Goal: Information Seeking & Learning: Compare options

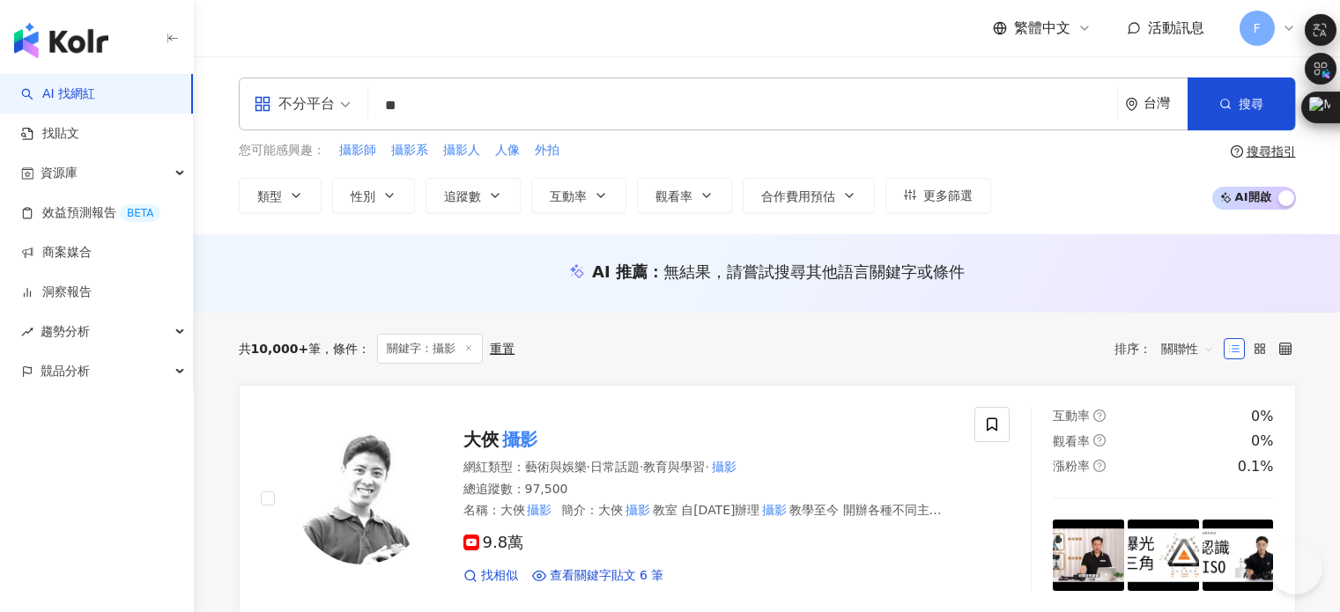
click at [489, 94] on input "**" at bounding box center [742, 105] width 735 height 33
paste input "**"
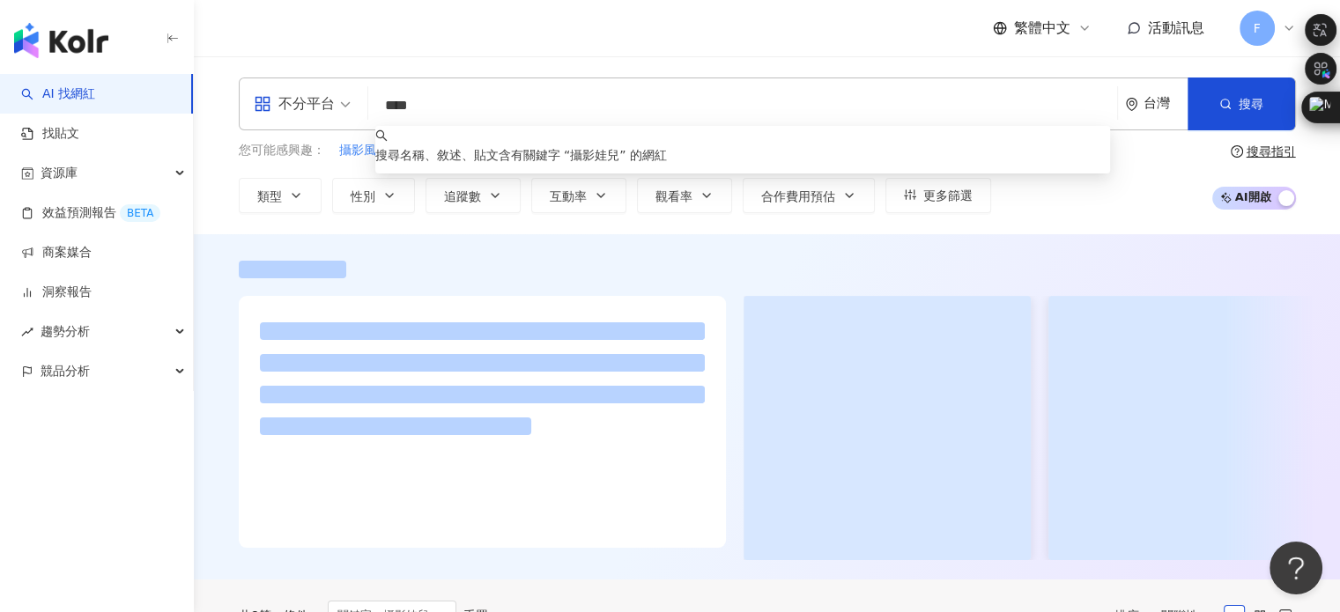
click at [414, 107] on input "****" at bounding box center [742, 105] width 735 height 33
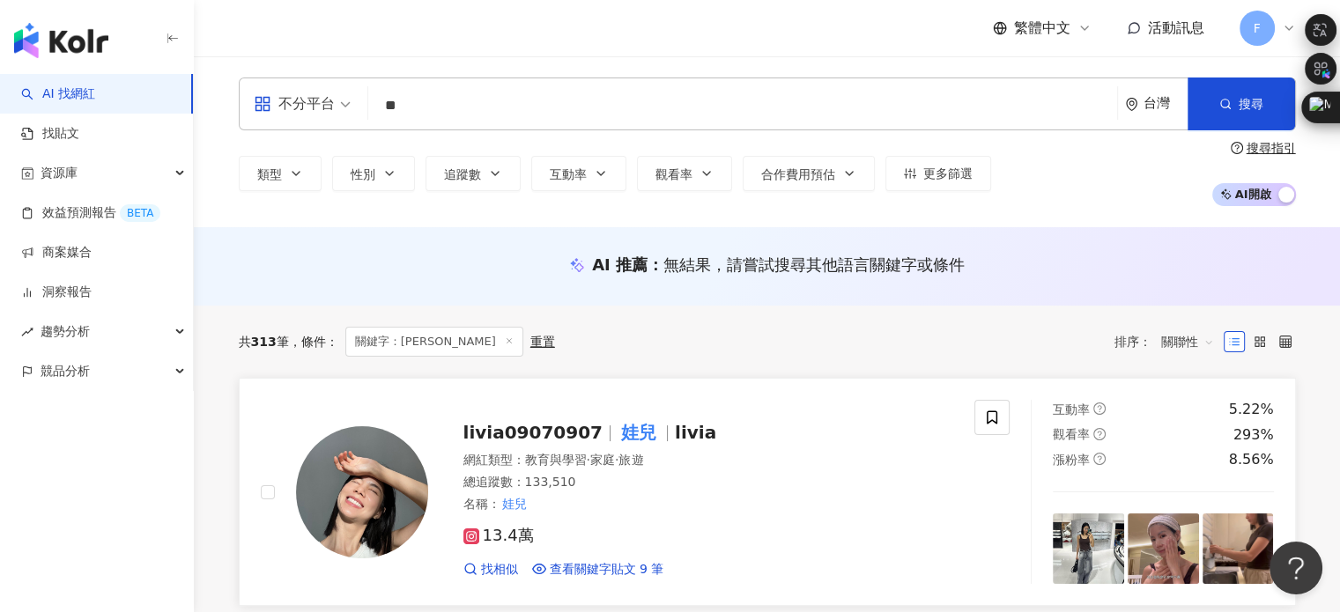
scroll to position [88, 0]
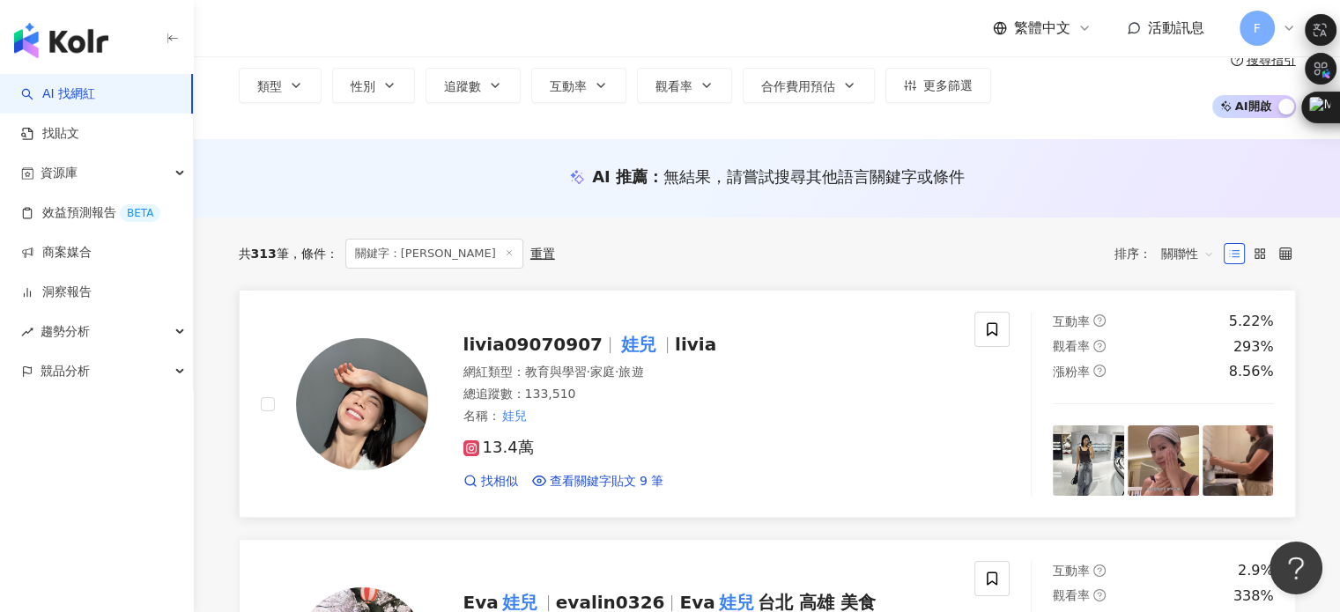
click at [631, 345] on mark "娃兒" at bounding box center [639, 344] width 42 height 28
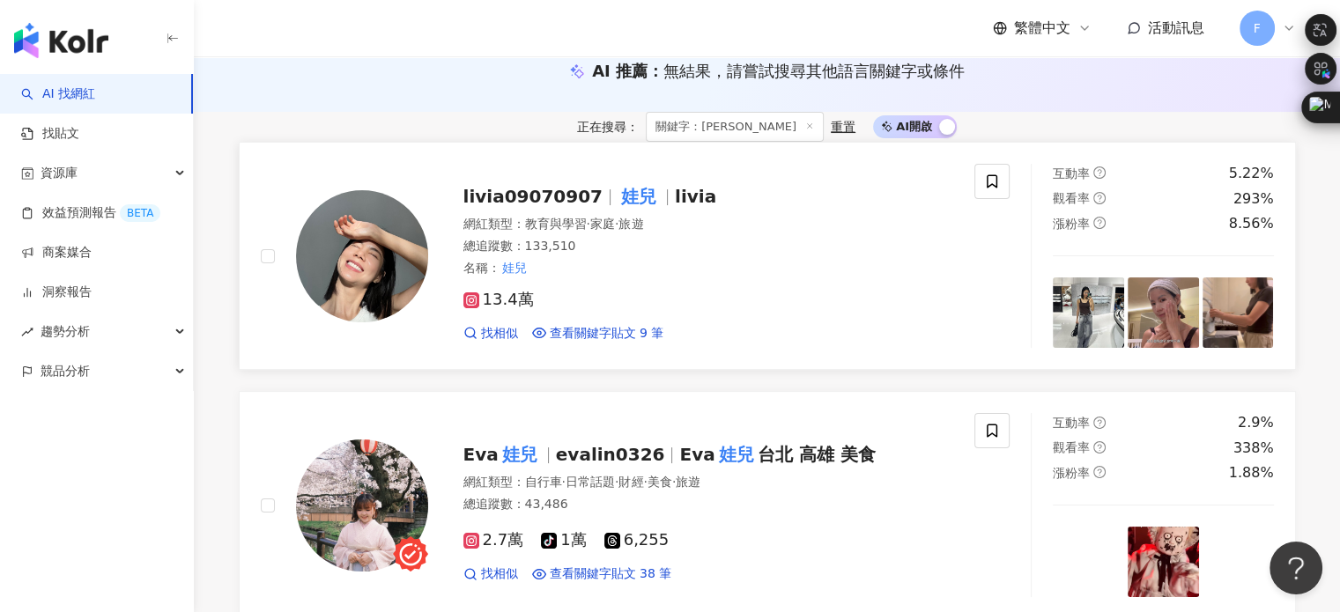
scroll to position [264, 0]
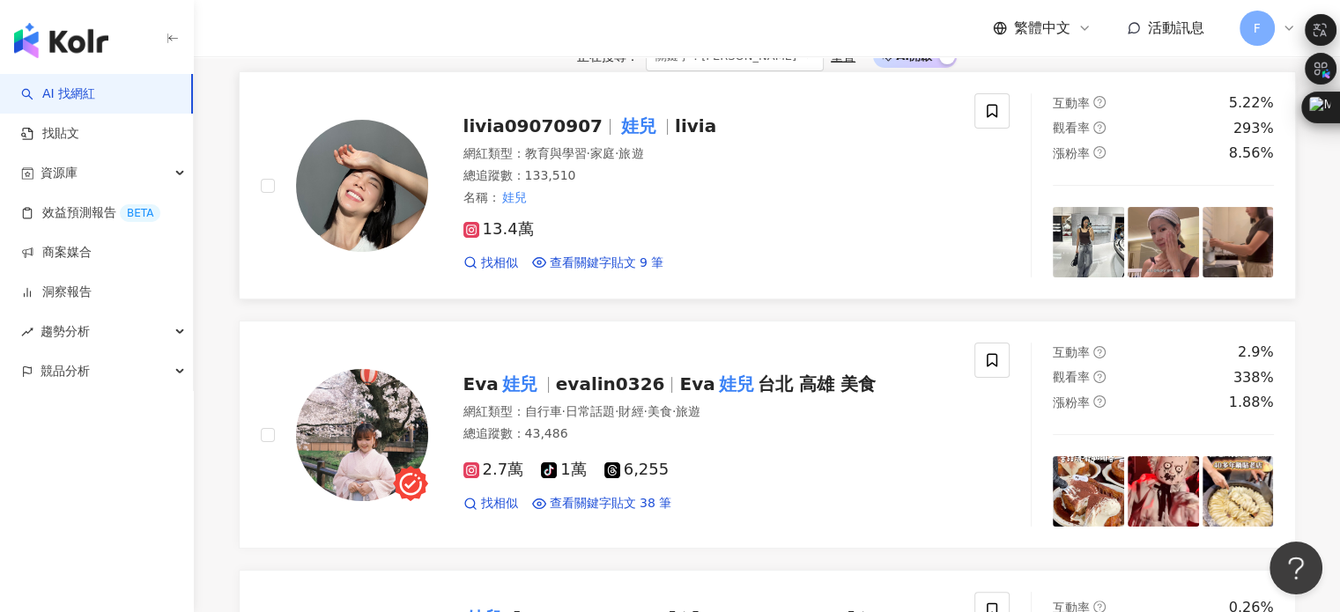
click at [650, 137] on span "娃兒" at bounding box center [646, 125] width 57 height 21
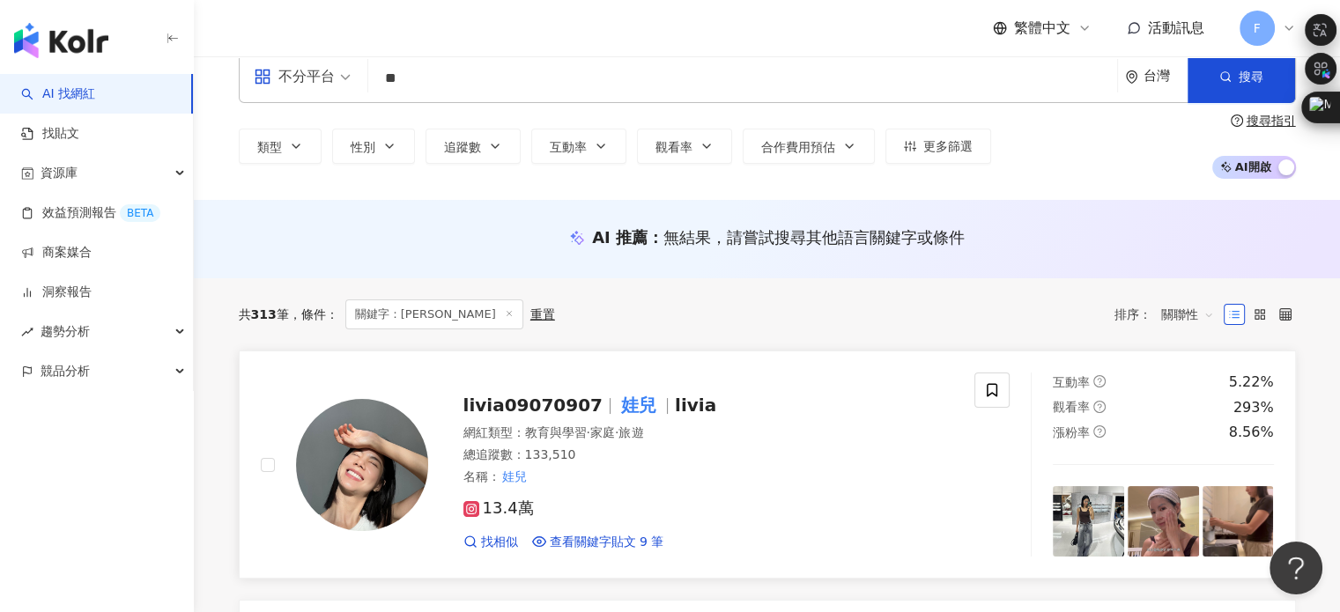
scroll to position [0, 0]
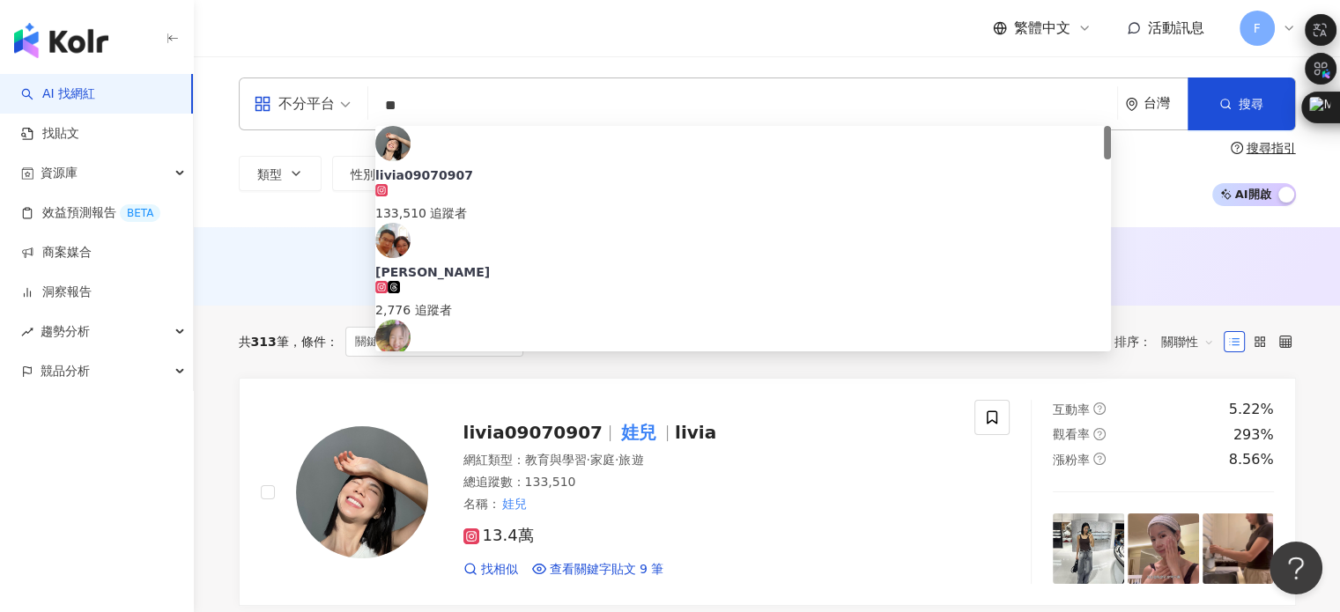
drag, startPoint x: 492, startPoint y: 108, endPoint x: 286, endPoint y: 103, distance: 206.3
click at [285, 104] on div "不分平台 ** 台灣 搜尋 17fc3e9c-4619-4637-a948-7d5e09c61713 livia09070907 133,510 追蹤者 陳娃…" at bounding box center [767, 104] width 1057 height 53
paste input "*"
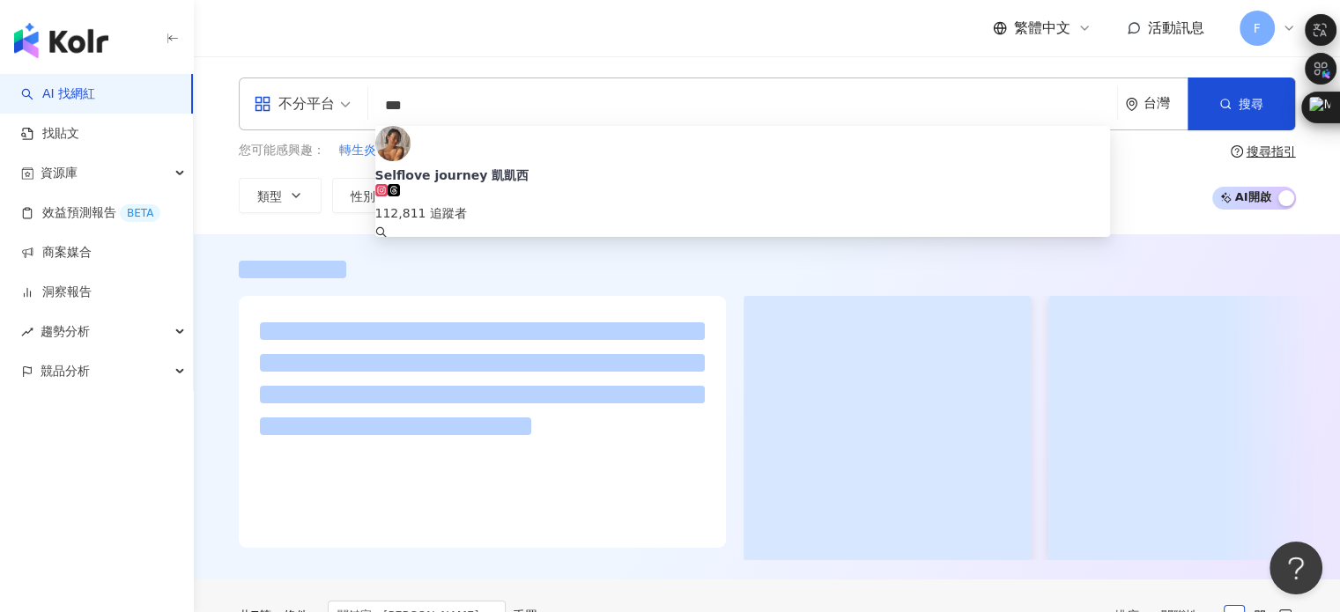
click at [667, 278] on div at bounding box center [768, 411] width 1128 height 300
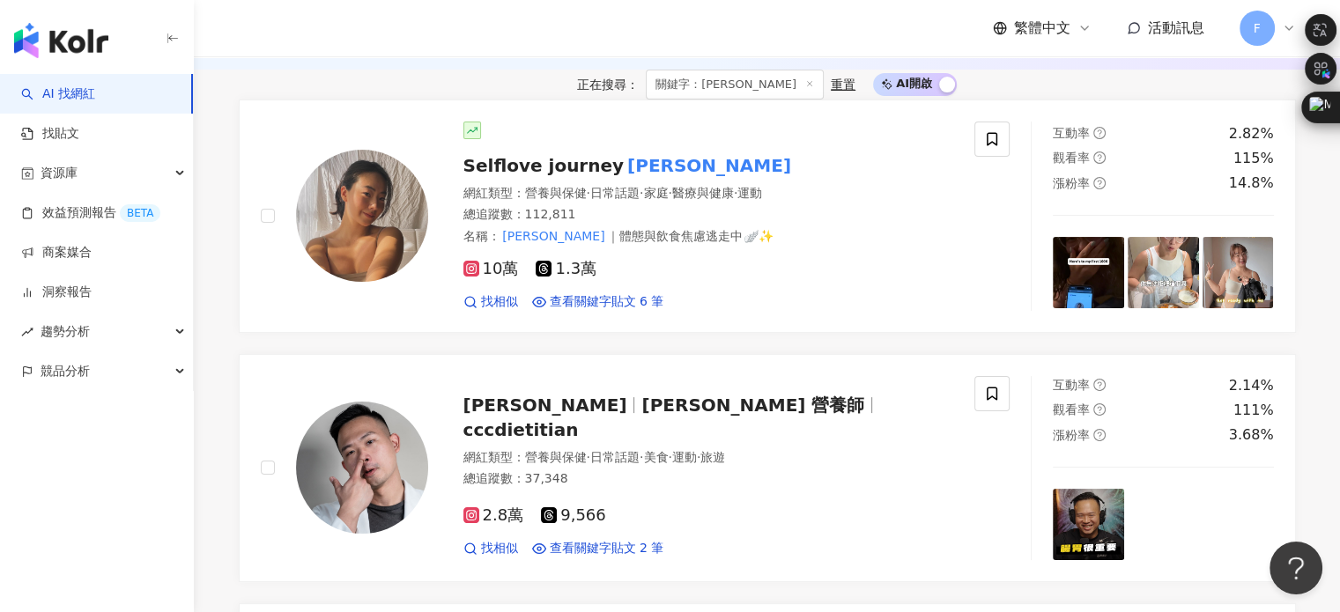
scroll to position [88, 0]
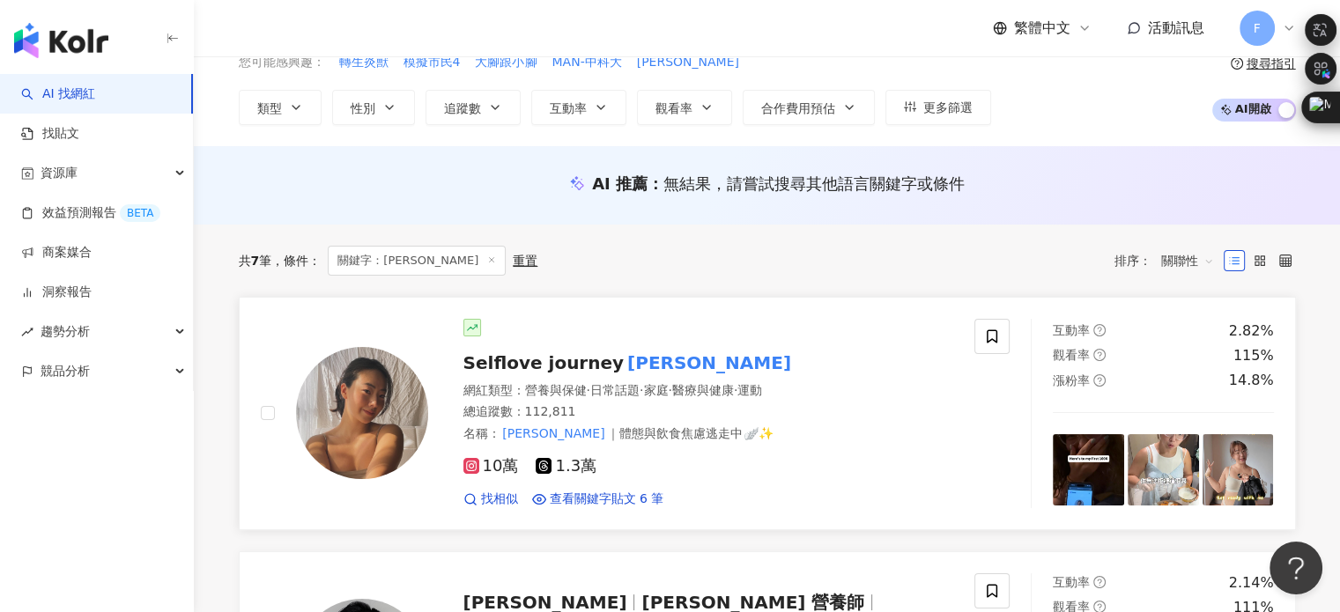
click at [548, 367] on span "Selflove journey" at bounding box center [544, 362] width 161 height 21
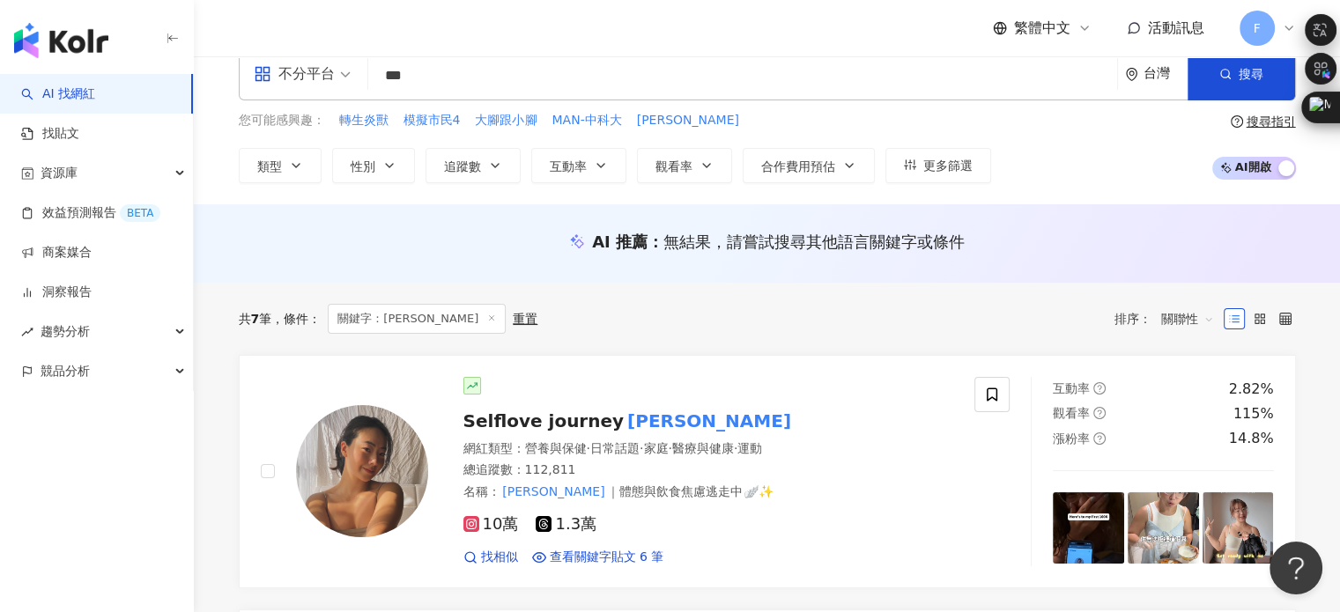
scroll to position [0, 0]
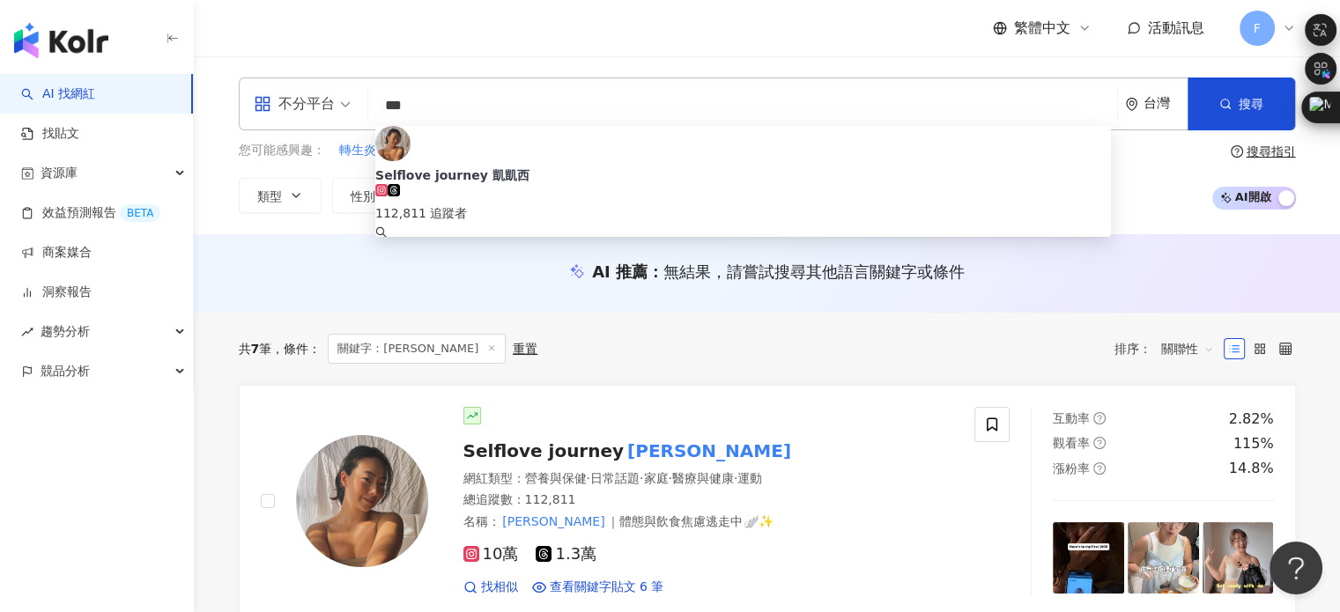
drag, startPoint x: 426, startPoint y: 108, endPoint x: 93, endPoint y: 108, distance: 332.2
paste input "****"
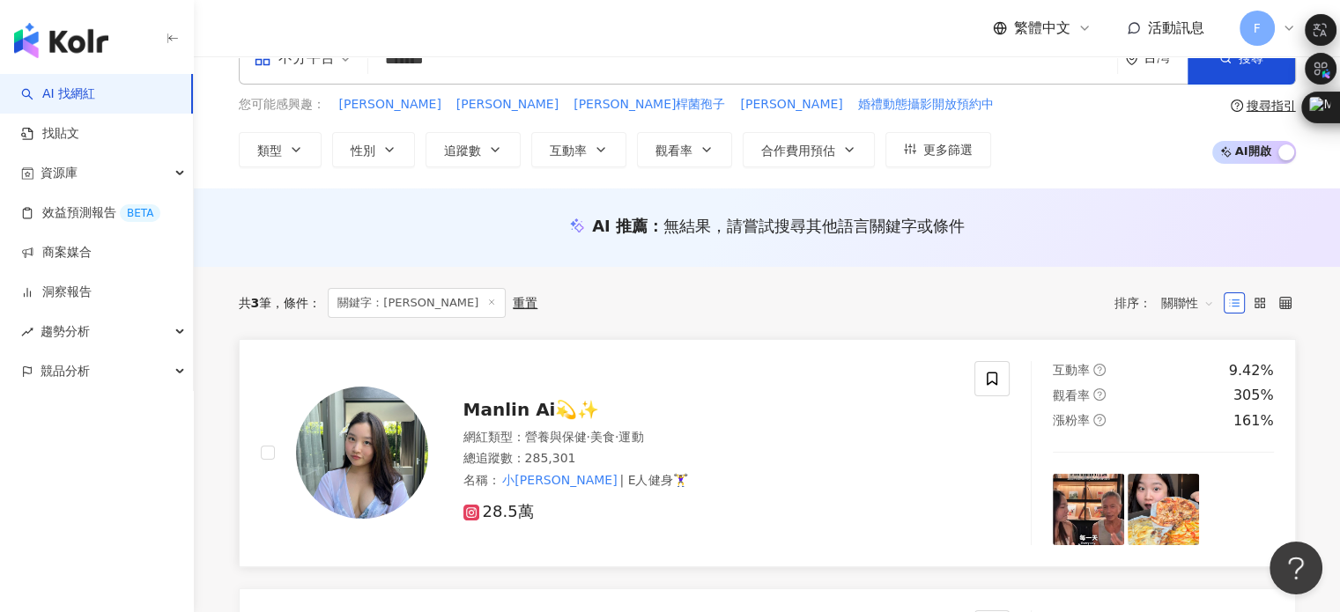
scroll to position [88, 0]
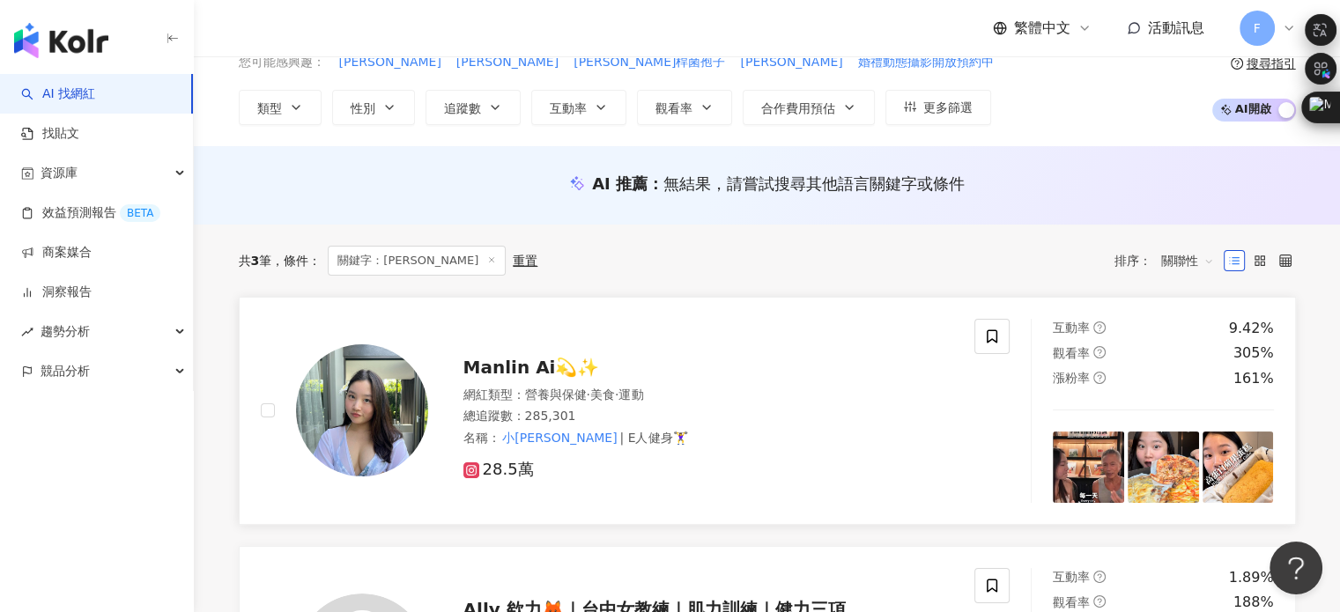
click at [578, 377] on span "Manlin Ai💫✨" at bounding box center [532, 367] width 137 height 21
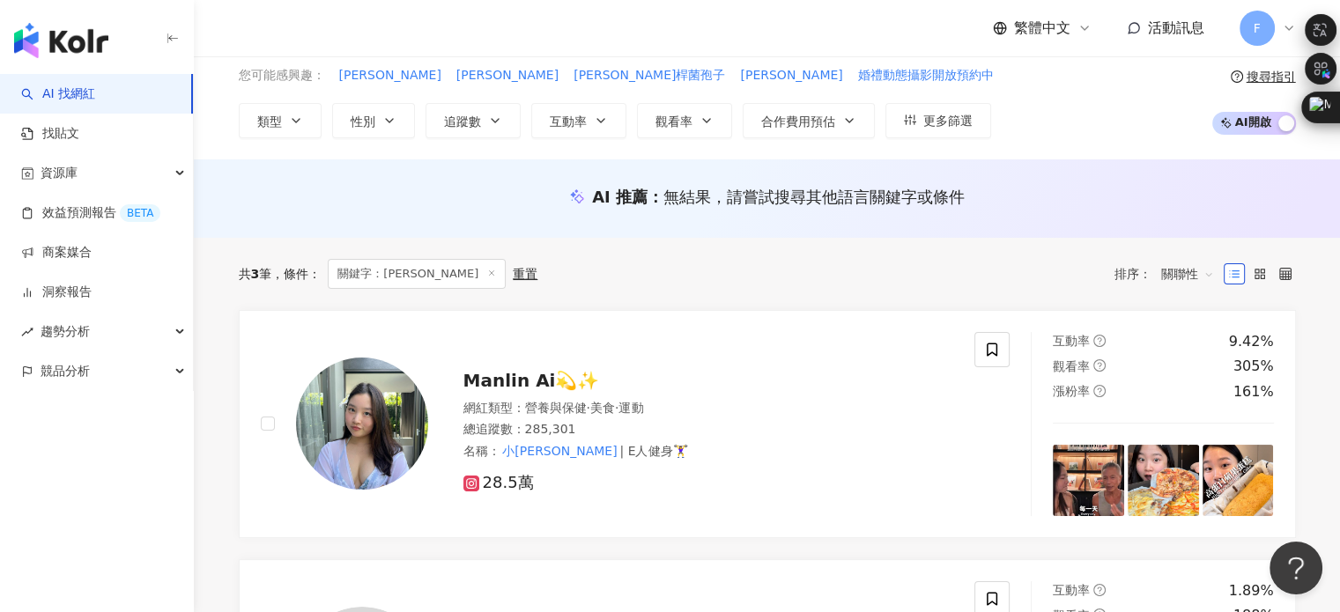
scroll to position [0, 0]
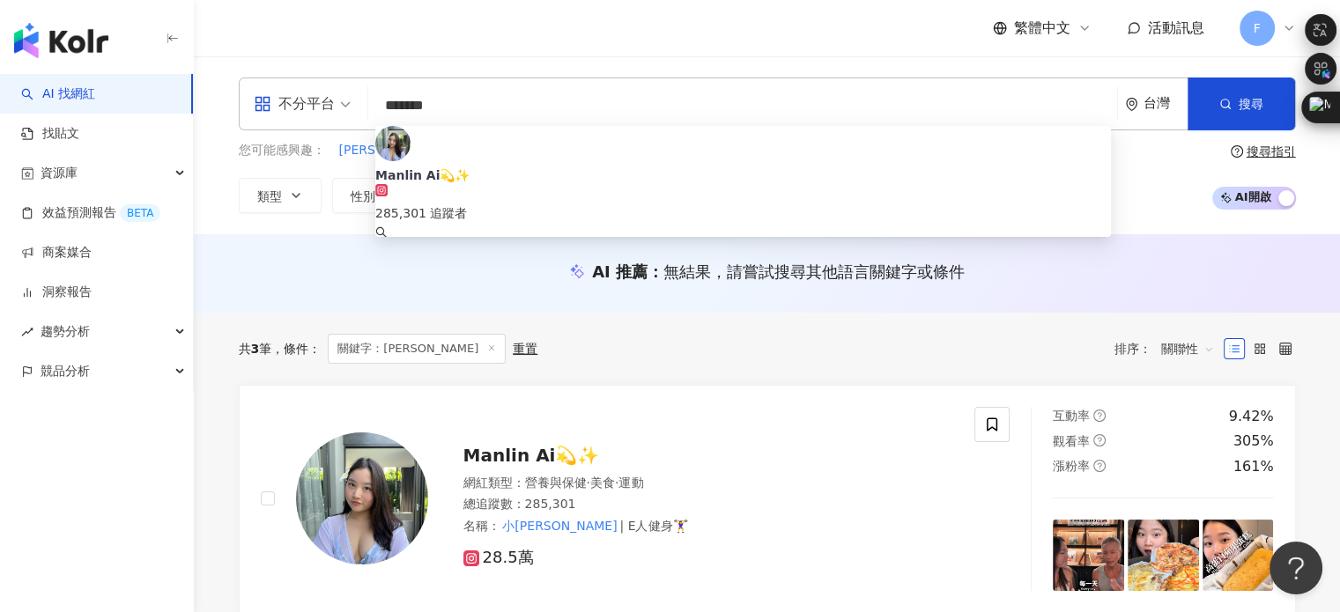
drag, startPoint x: 515, startPoint y: 105, endPoint x: 30, endPoint y: 103, distance: 485.5
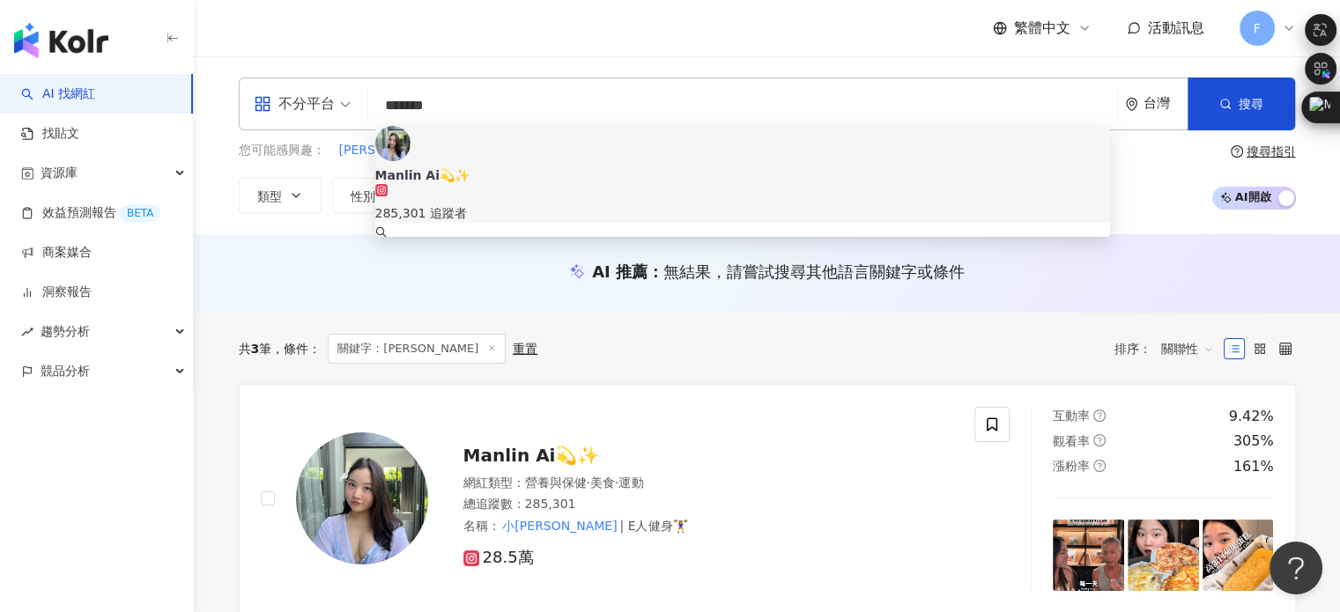
drag, startPoint x: 465, startPoint y: 111, endPoint x: 0, endPoint y: 111, distance: 465.3
paste input "search"
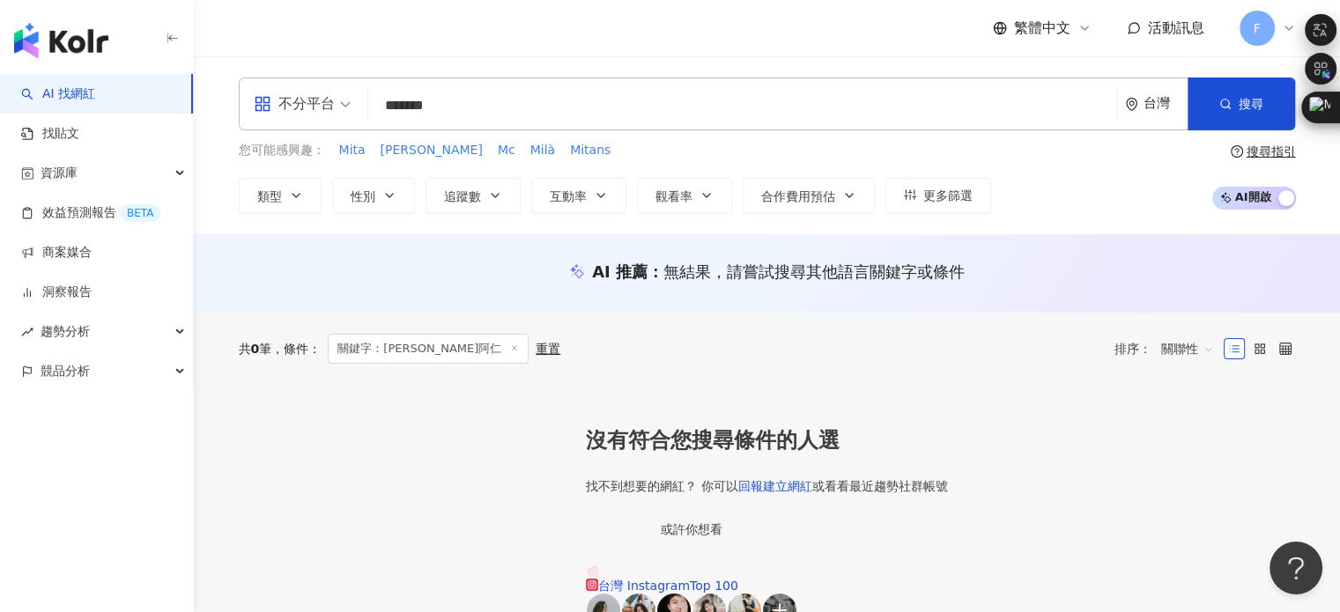
drag, startPoint x: 475, startPoint y: 101, endPoint x: 412, endPoint y: 108, distance: 63.0
click at [412, 108] on input "*******" at bounding box center [742, 105] width 735 height 33
type input "****"
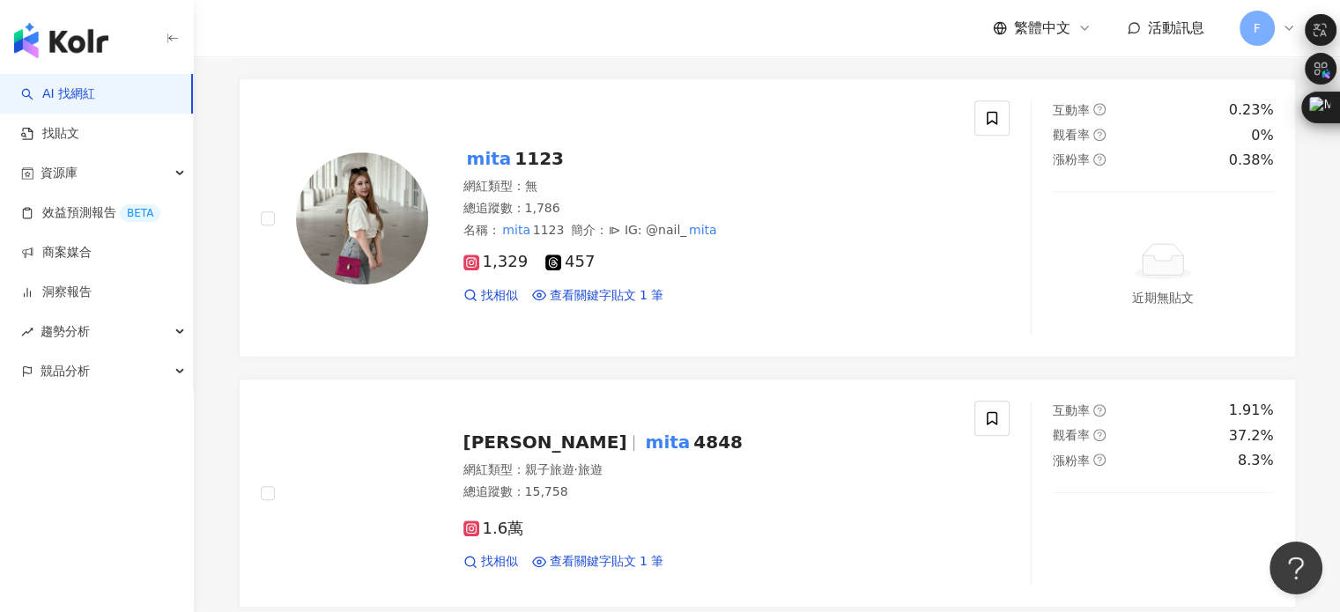
scroll to position [1410, 0]
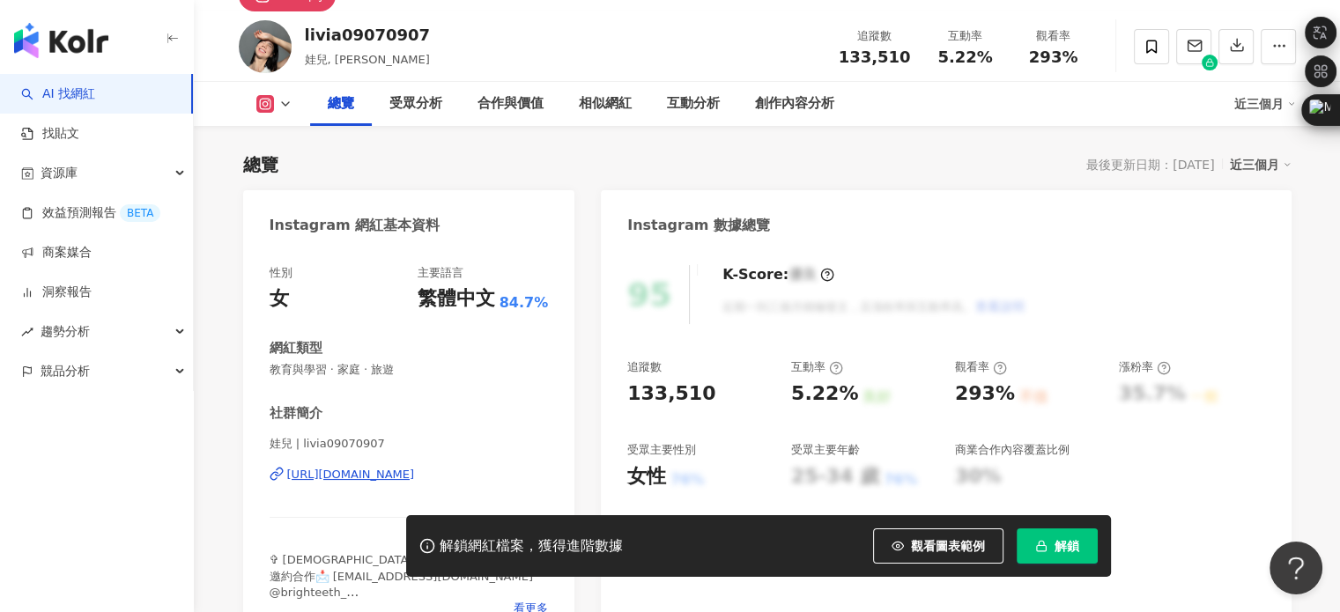
click at [798, 278] on div "K-Score : 優良" at bounding box center [779, 274] width 112 height 19
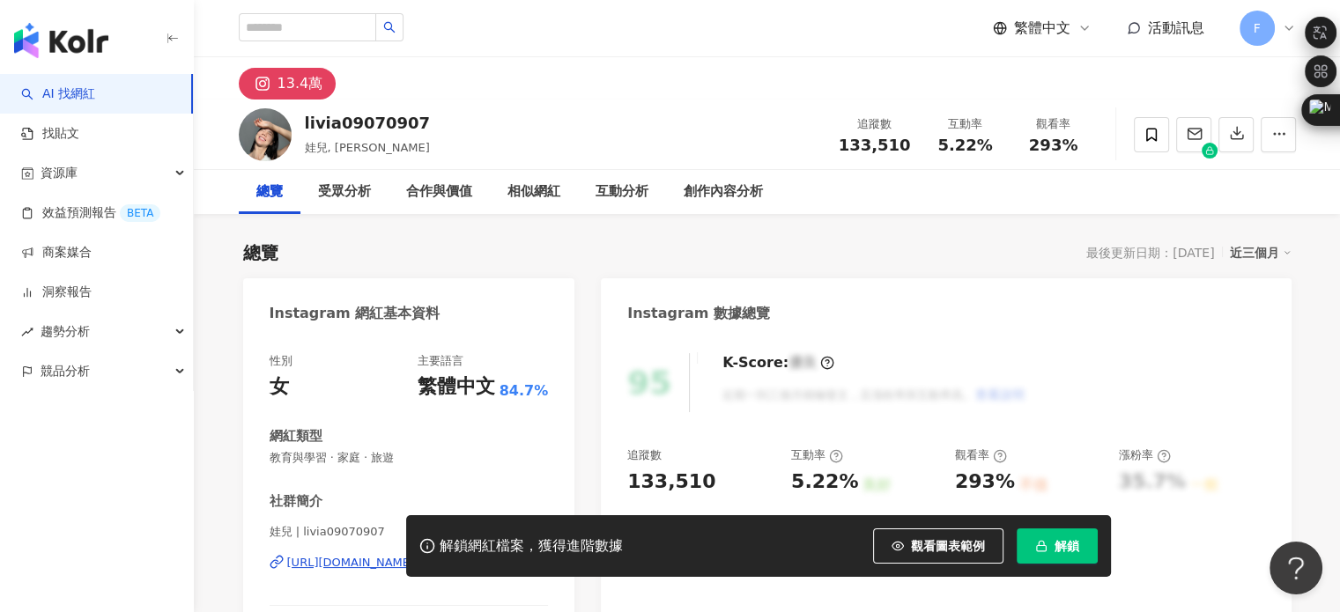
click at [1277, 29] on div "F" at bounding box center [1268, 28] width 56 height 35
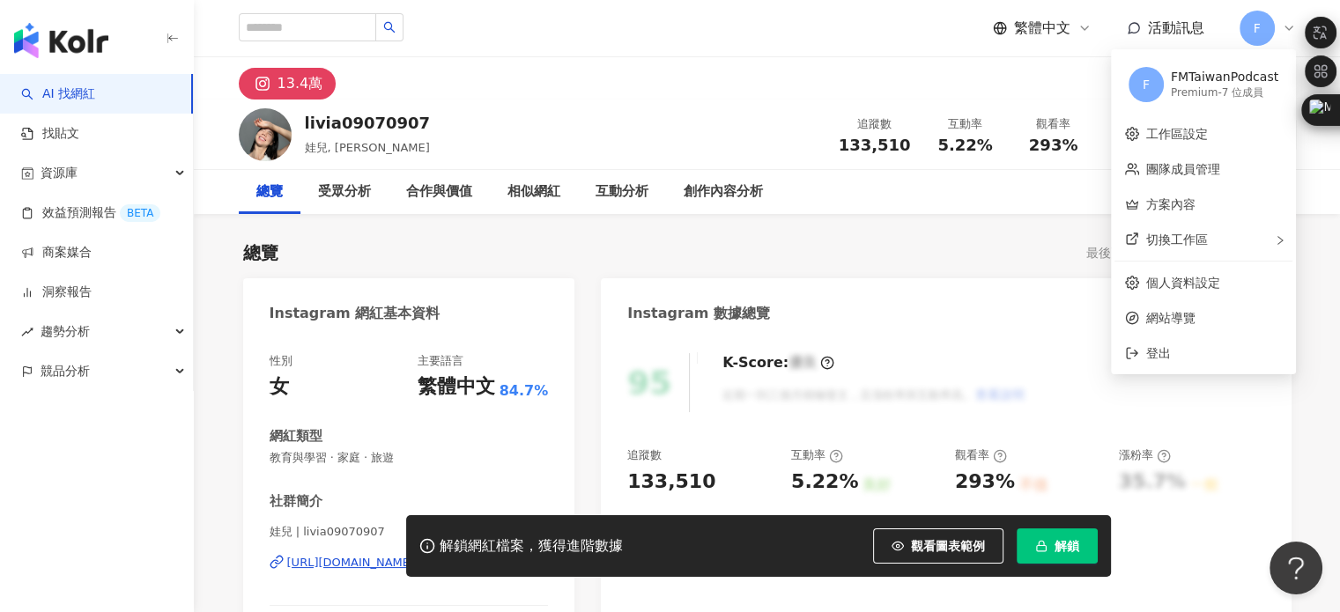
click at [714, 73] on div "13.4萬" at bounding box center [768, 78] width 1128 height 42
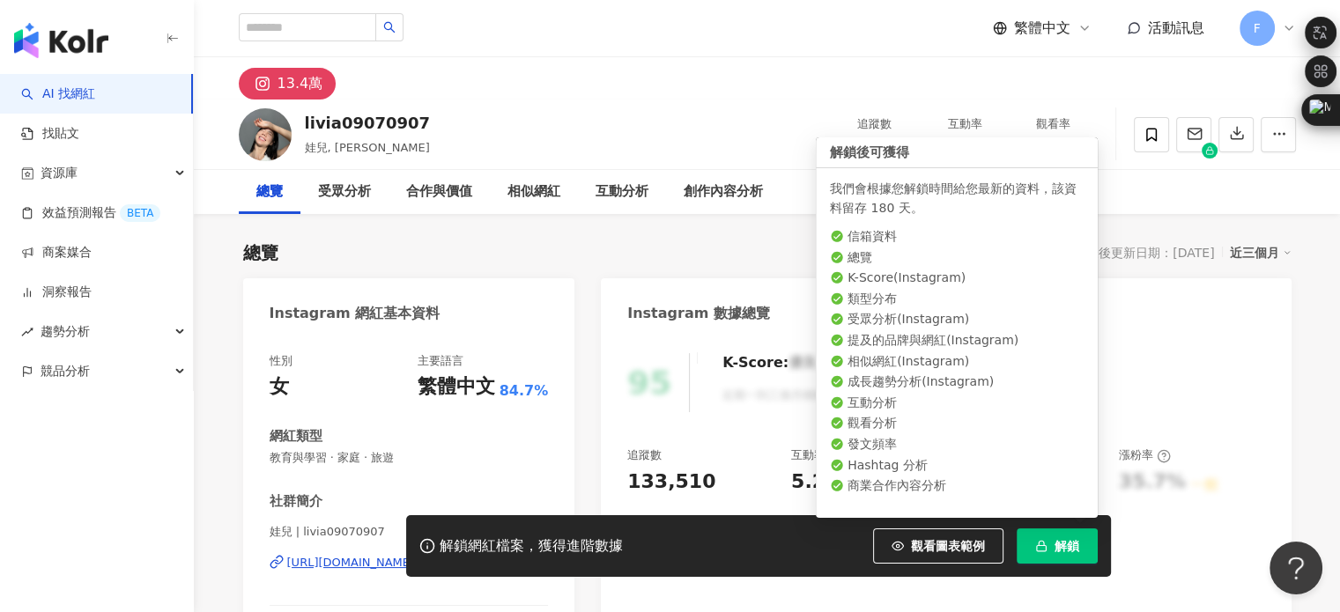
click at [1047, 556] on button "解鎖" at bounding box center [1057, 546] width 81 height 35
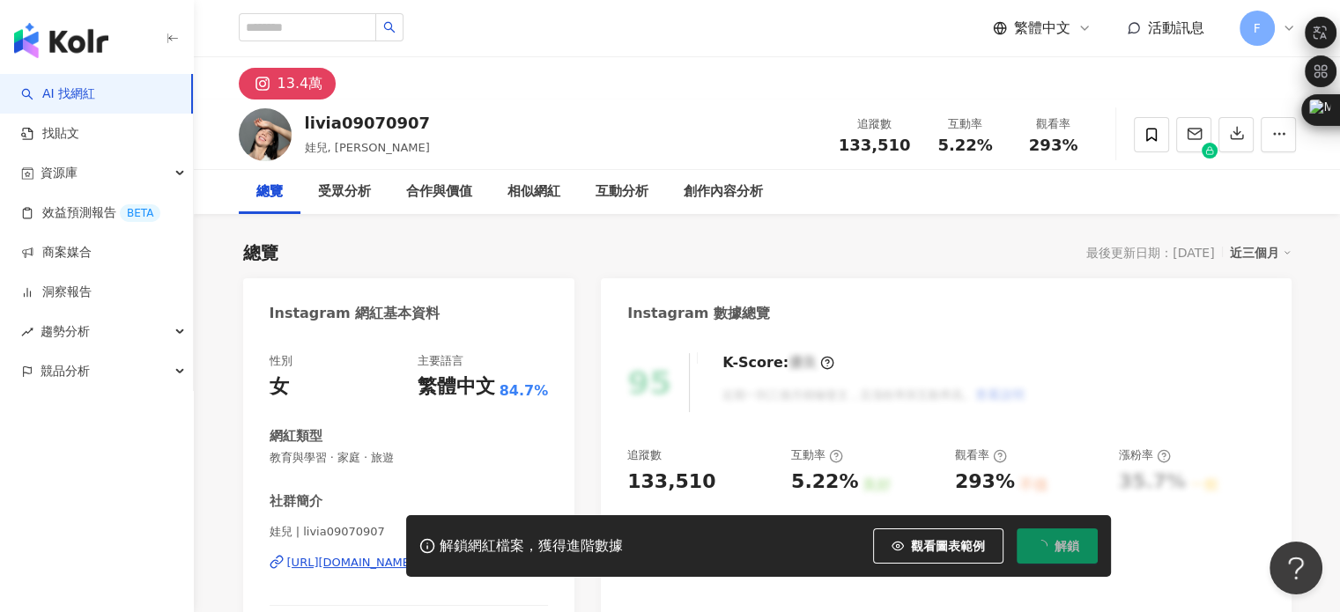
click at [629, 133] on div "livia09070907 娃兒, livia 追蹤數 133,510 互動率 5.22% 觀看率 293%" at bounding box center [768, 135] width 1128 height 70
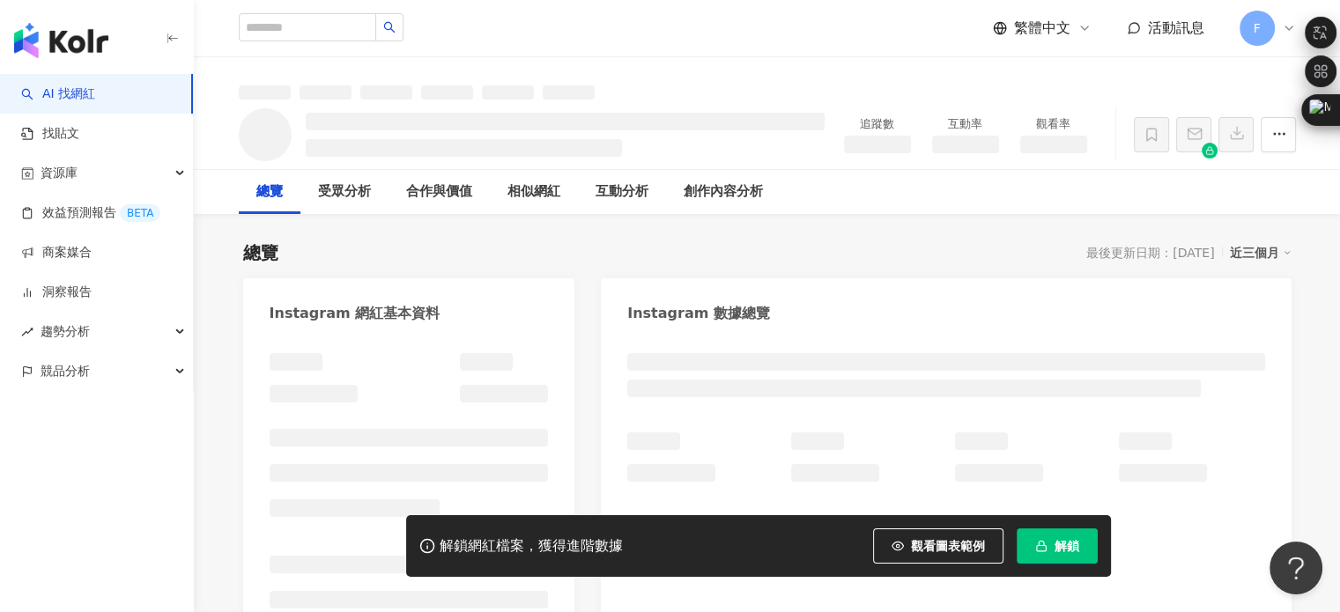
scroll to position [88, 0]
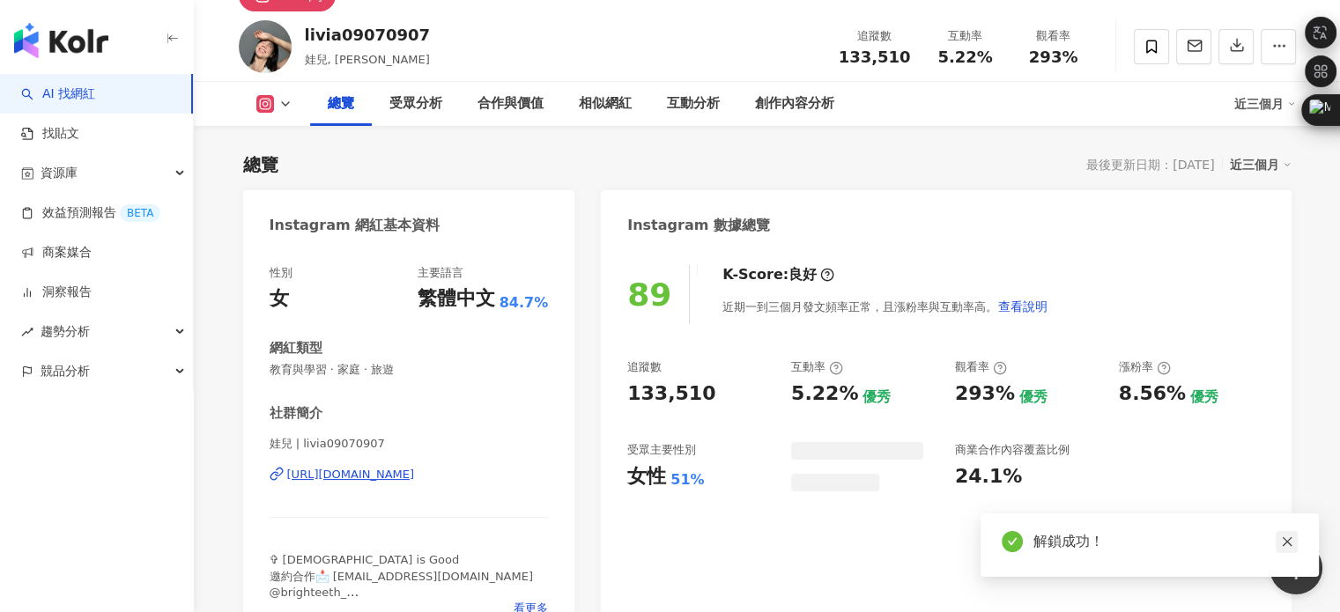
scroll to position [70, 0]
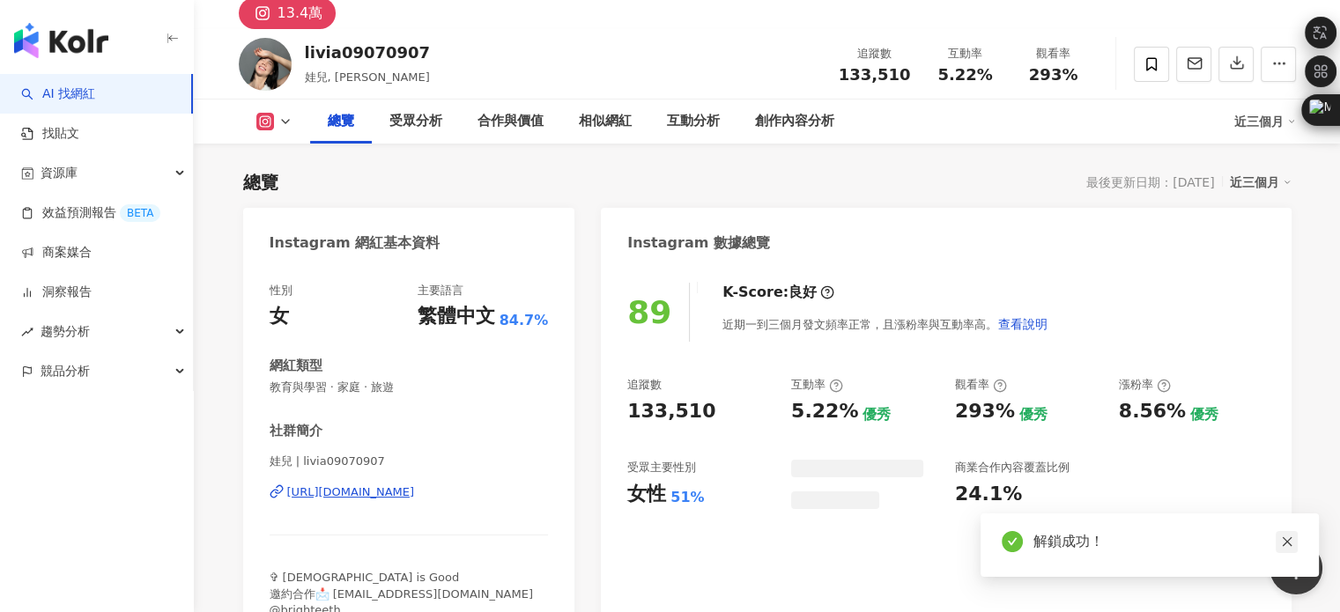
click at [1292, 538] on icon "close" at bounding box center [1287, 542] width 12 height 12
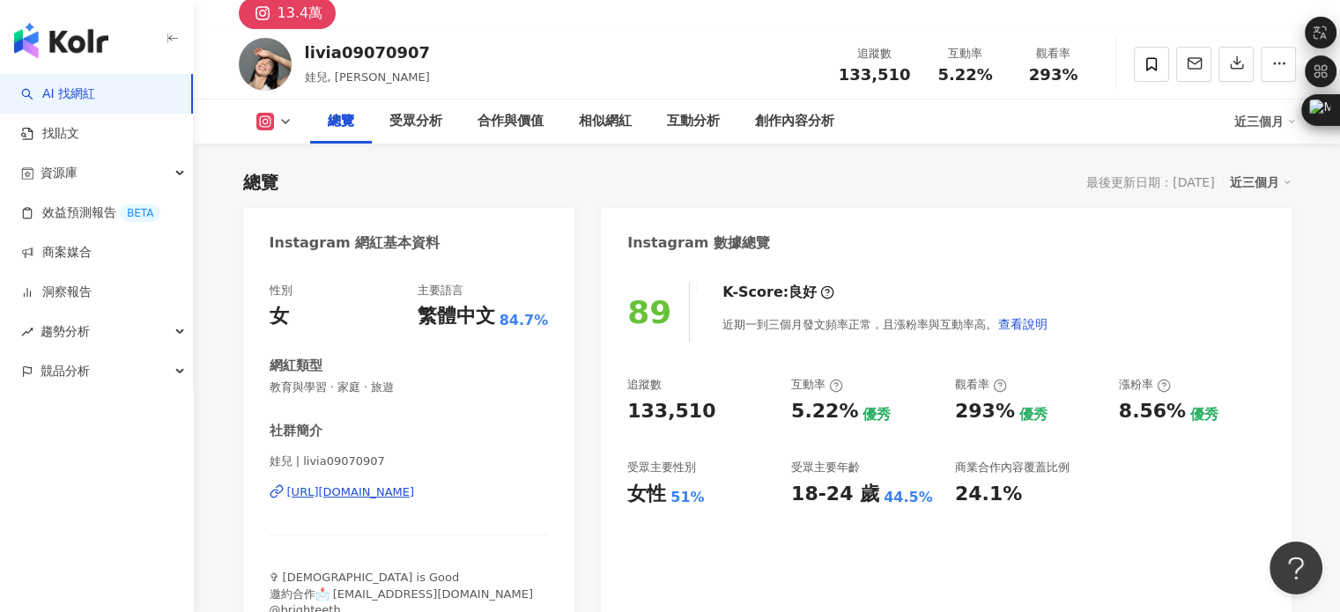
scroll to position [159, 0]
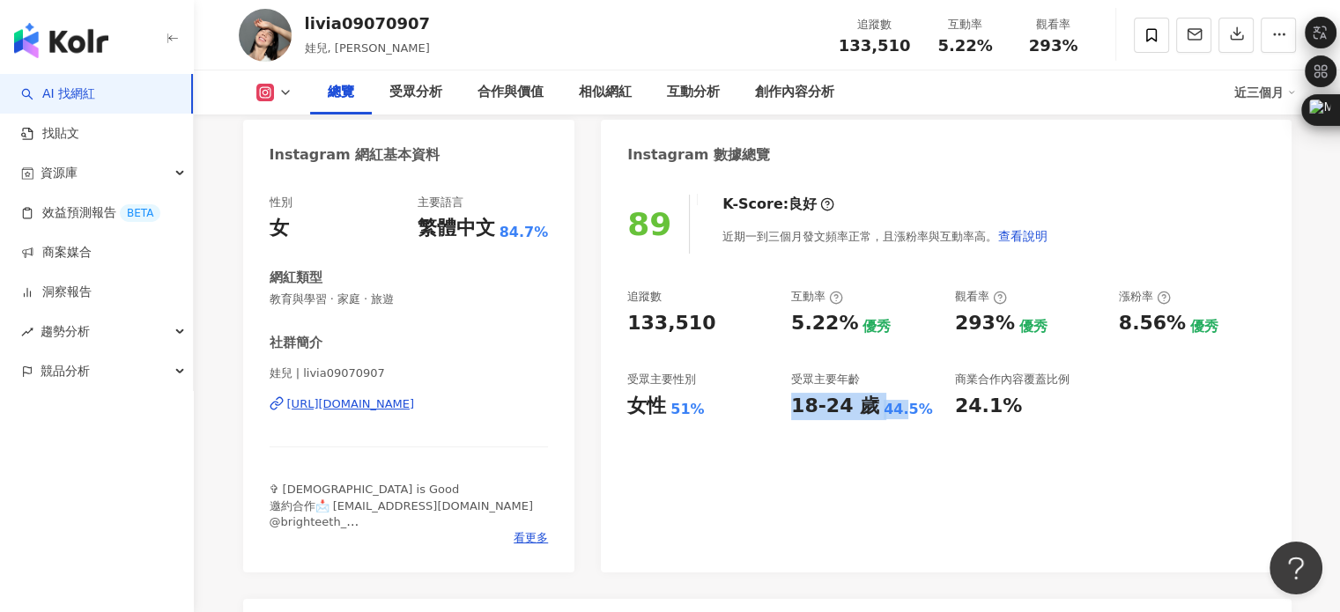
drag, startPoint x: 796, startPoint y: 409, endPoint x: 897, endPoint y: 414, distance: 101.5
click at [897, 414] on div "18-24 歲 44.5%" at bounding box center [864, 406] width 146 height 27
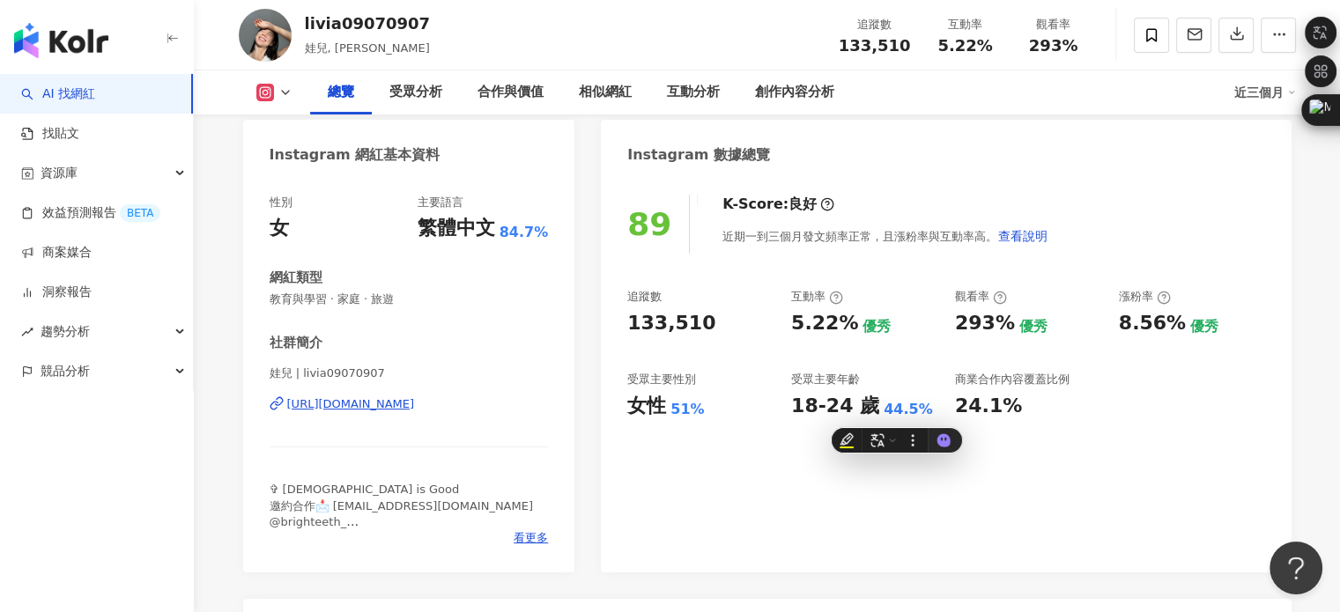
click at [700, 460] on div "89 K-Score : 良好 近期一到三個月發文頻率正常，且漲粉率與互動率高。 查看說明 追蹤數 133,510 互動率 5.22% 優秀 觀看率 293%…" at bounding box center [946, 375] width 690 height 396
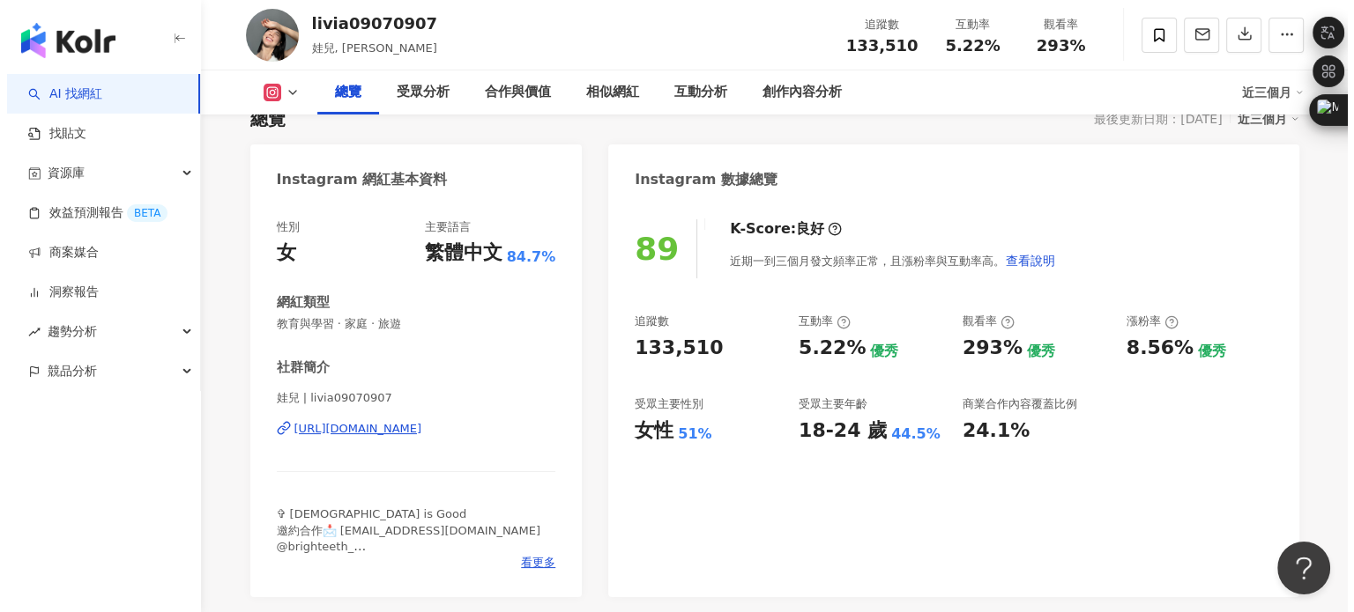
scroll to position [176, 0]
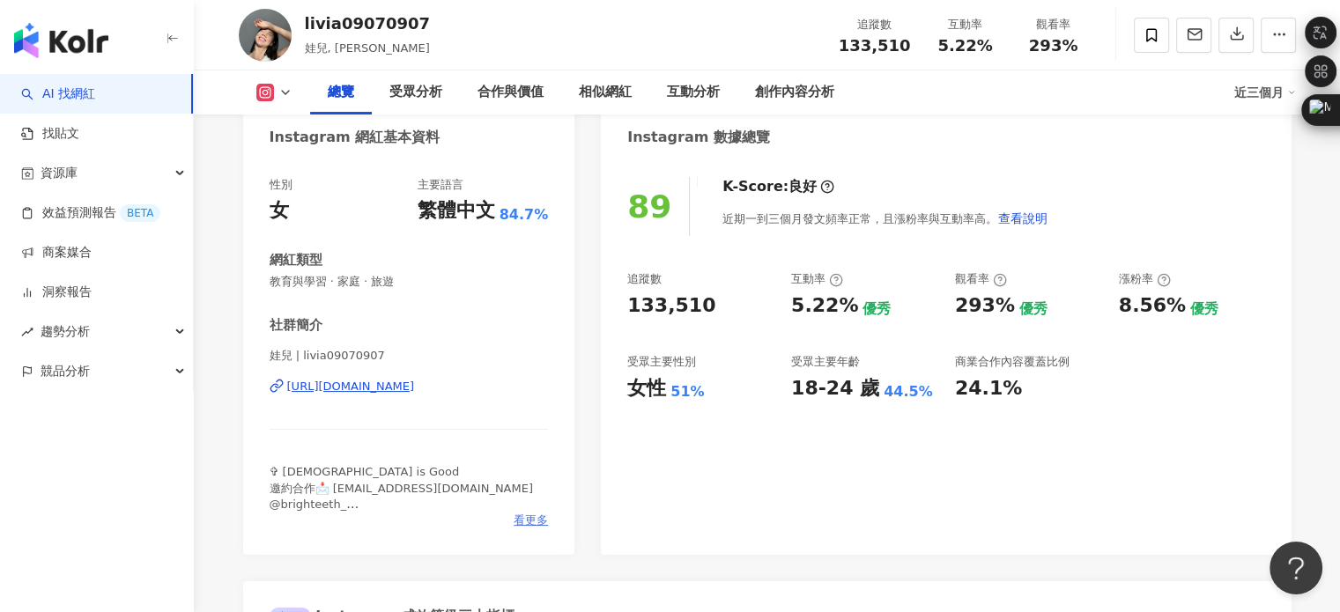
click at [525, 520] on span "看更多" at bounding box center [531, 521] width 34 height 16
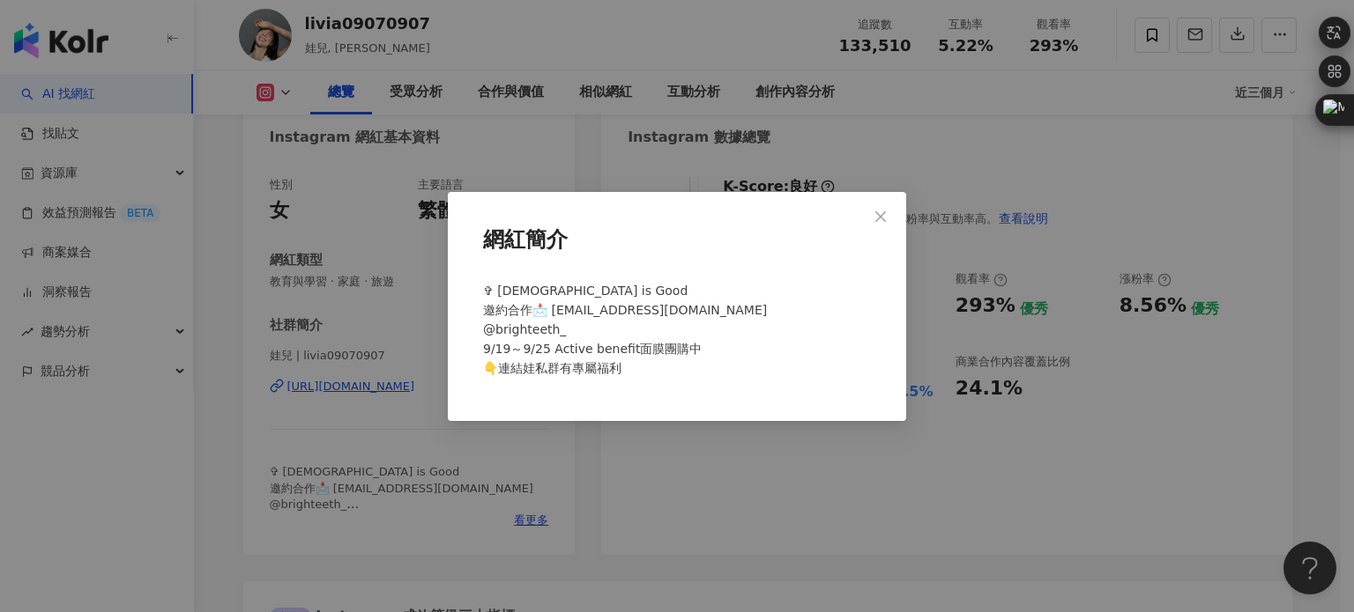
click at [797, 484] on div "網紅簡介 ✞ God is Good 邀約合作📩 livia@pressplay.cc @brighteeth_ 9/19～9/25 Active benef…" at bounding box center [677, 306] width 1354 height 612
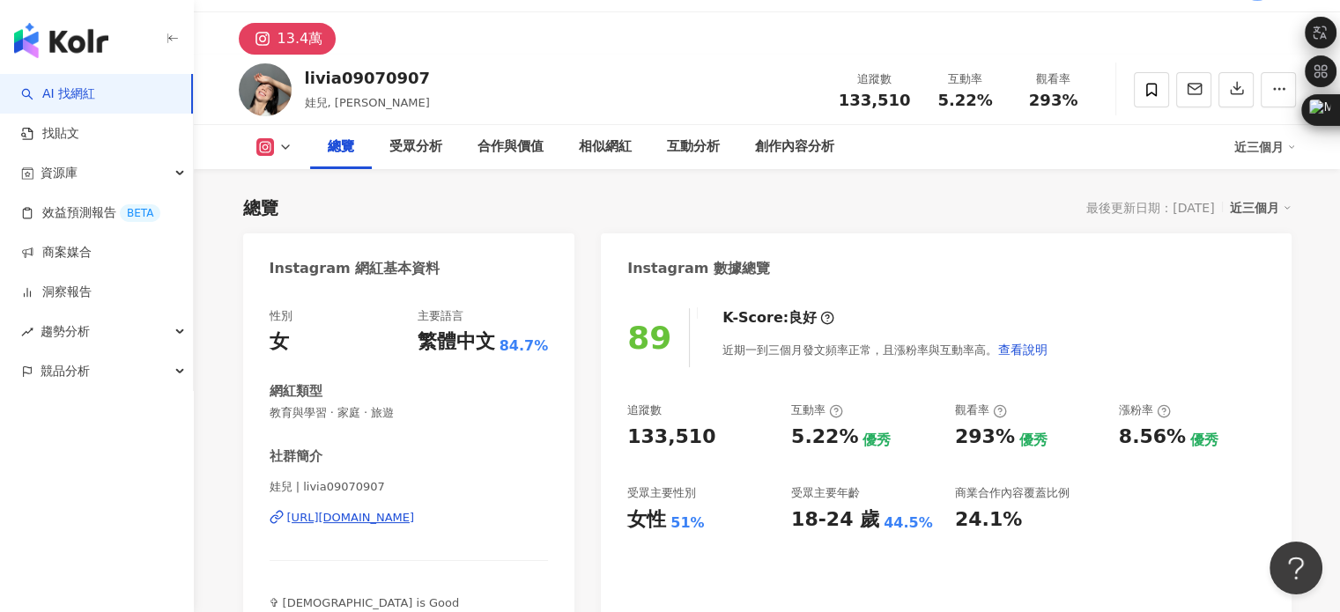
scroll to position [88, 0]
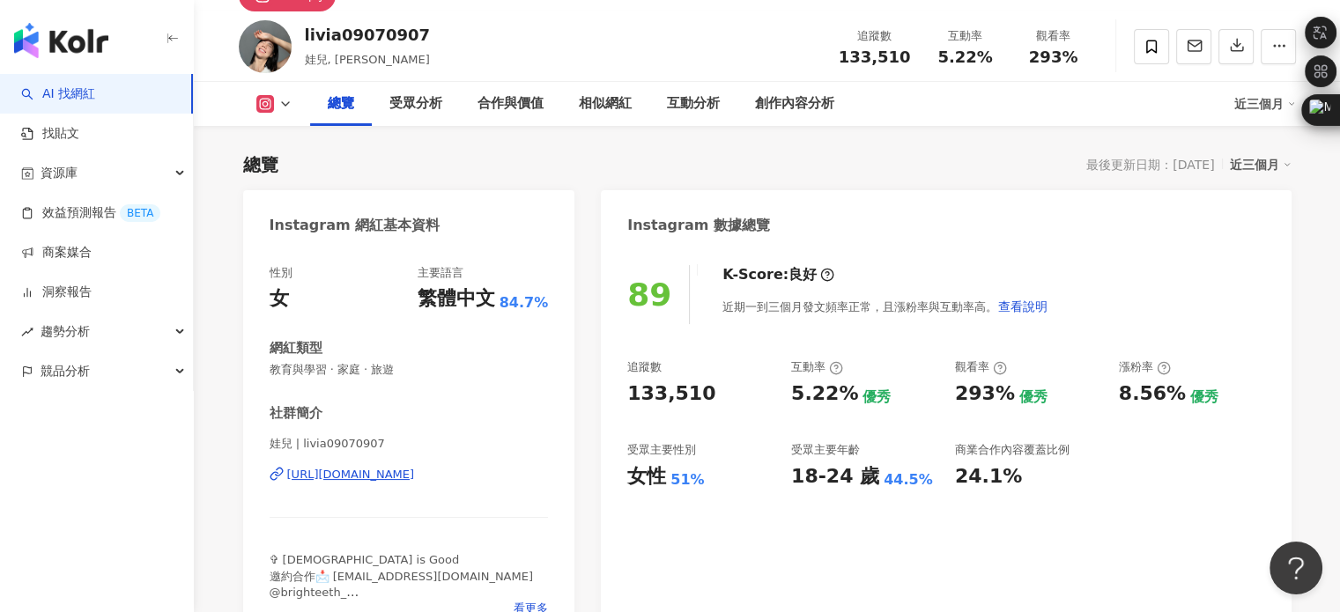
click at [683, 479] on div "51%" at bounding box center [687, 480] width 33 height 19
click at [95, 93] on link "AI 找網紅" at bounding box center [58, 94] width 74 height 18
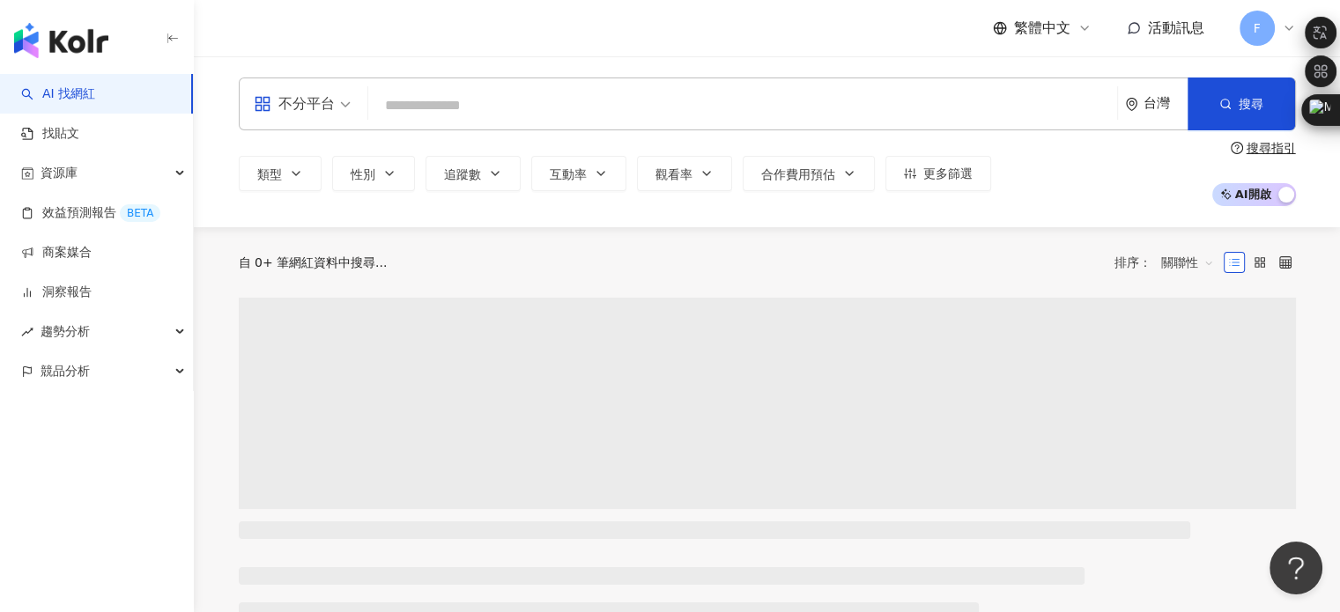
click at [436, 110] on input "search" at bounding box center [742, 105] width 735 height 33
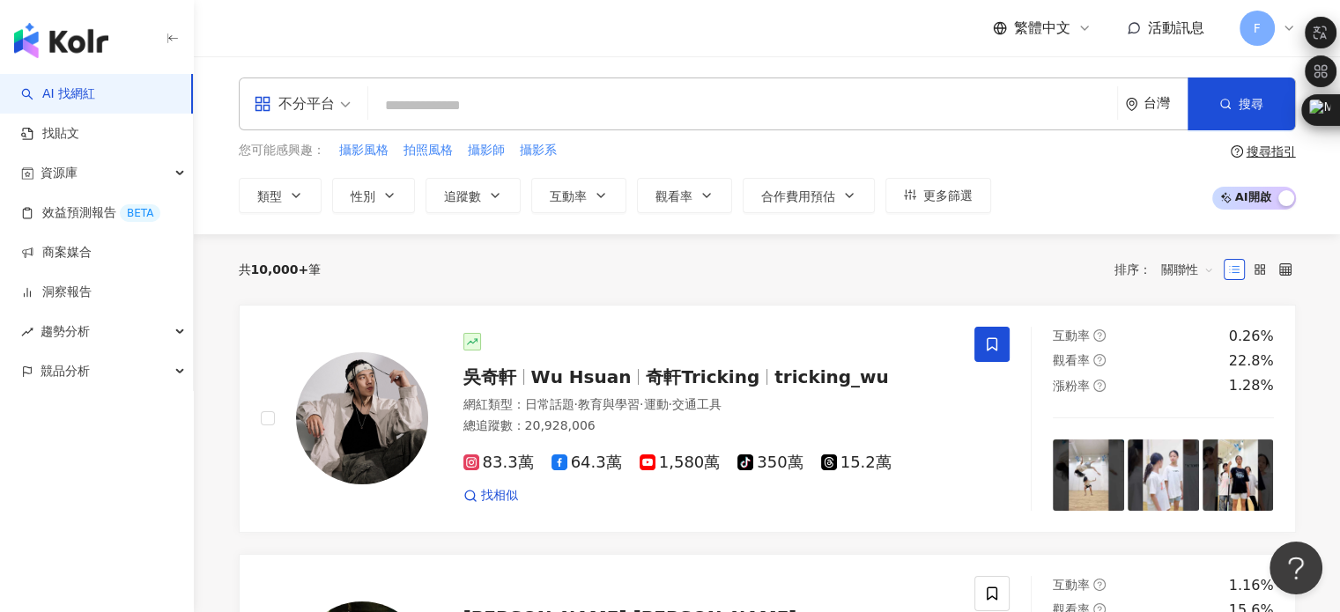
click at [435, 110] on input "search" at bounding box center [742, 105] width 735 height 33
click at [35, 452] on div "AI 找網紅 找貼文 資源庫 效益預測報告 BETA 商案媒合 洞察報告 趨勢分析 競品分析" at bounding box center [97, 343] width 194 height 538
click at [424, 111] on input "search" at bounding box center [742, 105] width 735 height 33
paste input "***"
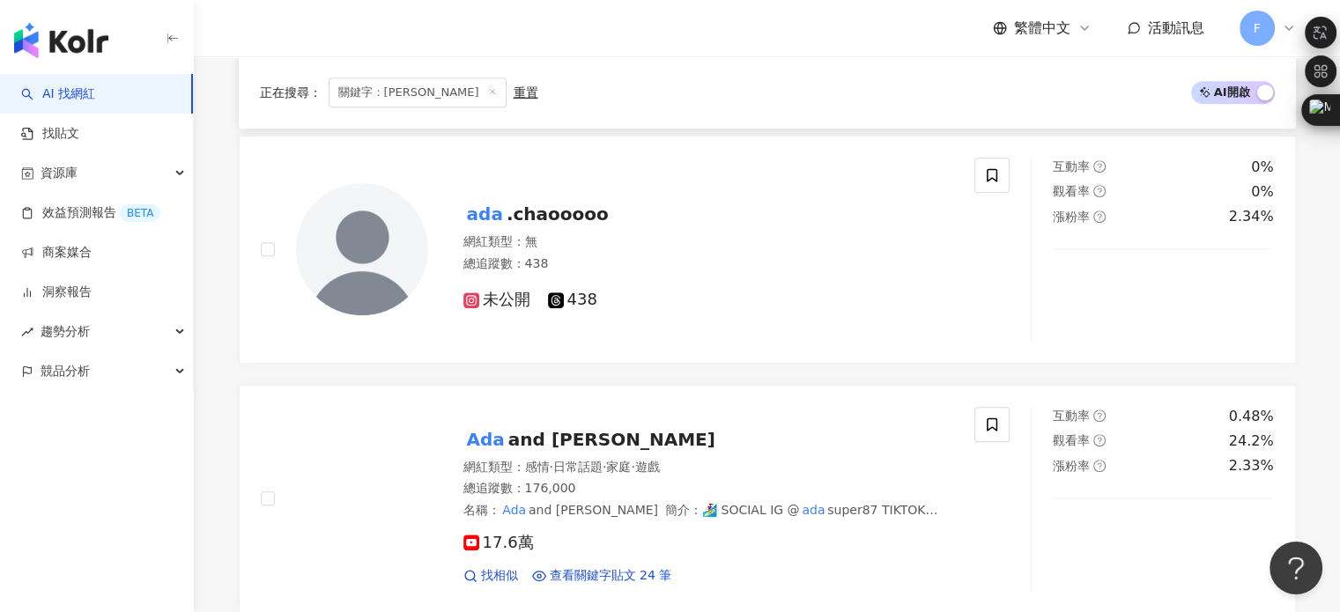
scroll to position [1057, 0]
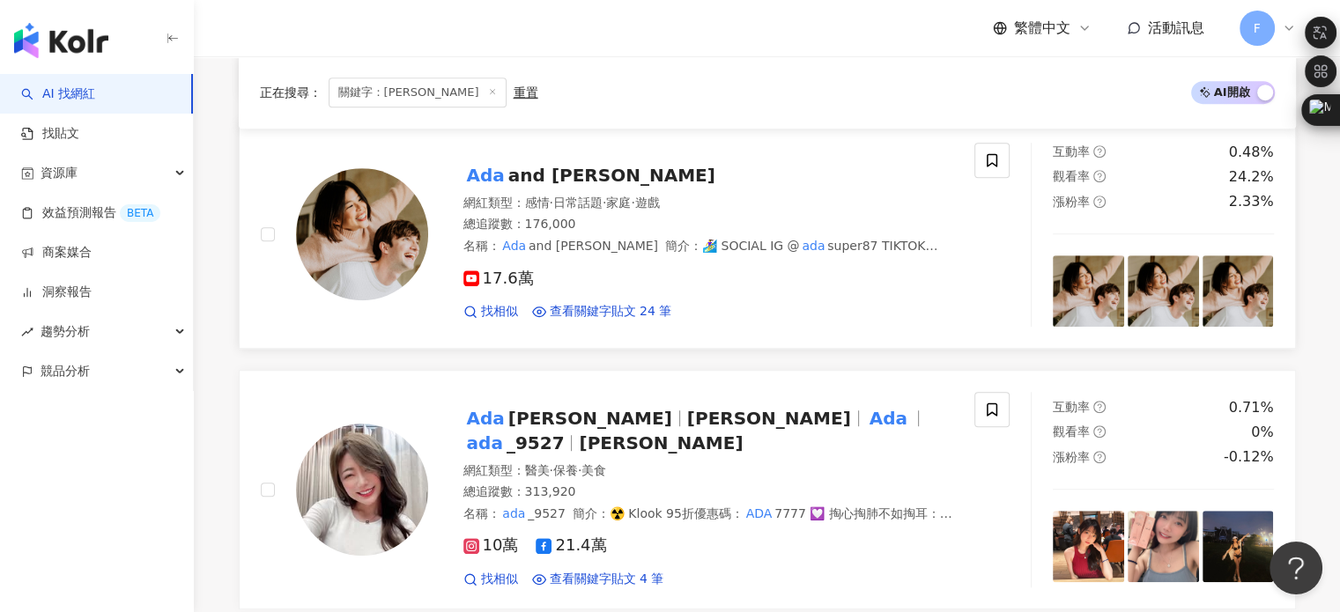
type input "***"
click at [538, 158] on div "Ada and Louis 網紅類型 ： 感情 · 日常話題 · 家庭 · 遊戲 總追蹤數 ： 176,000 名稱 ： Ada and Louis 簡介 ：…" at bounding box center [691, 235] width 526 height 172
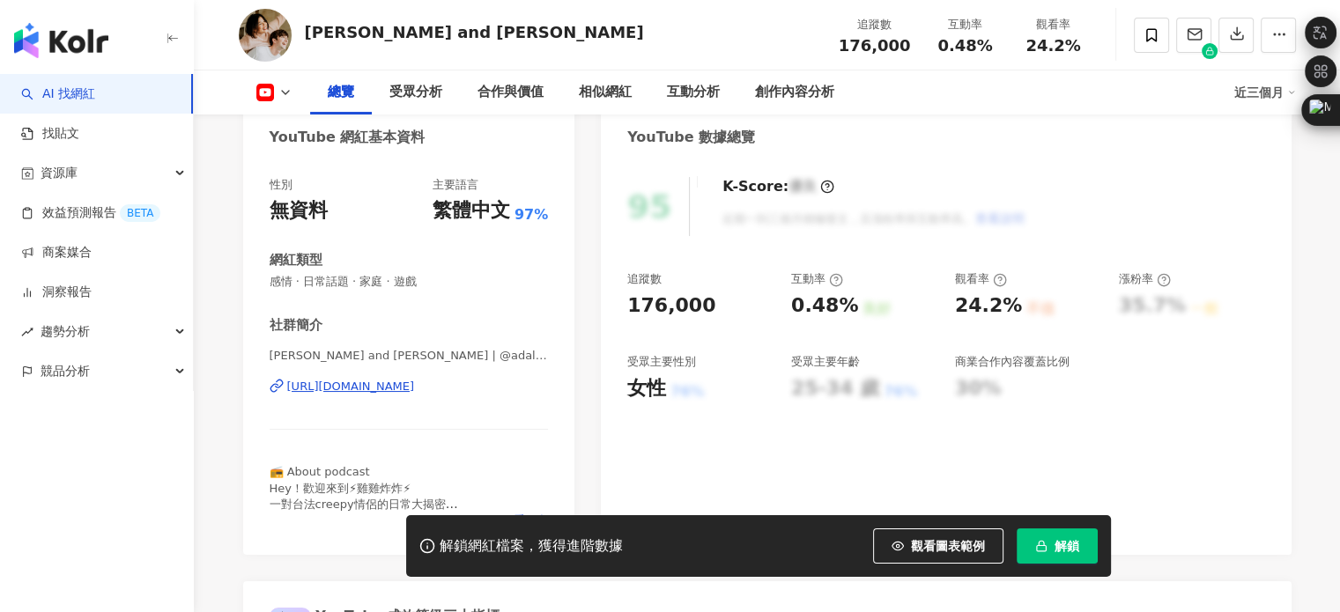
scroll to position [176, 0]
click at [1042, 541] on icon "button" at bounding box center [1041, 546] width 12 height 12
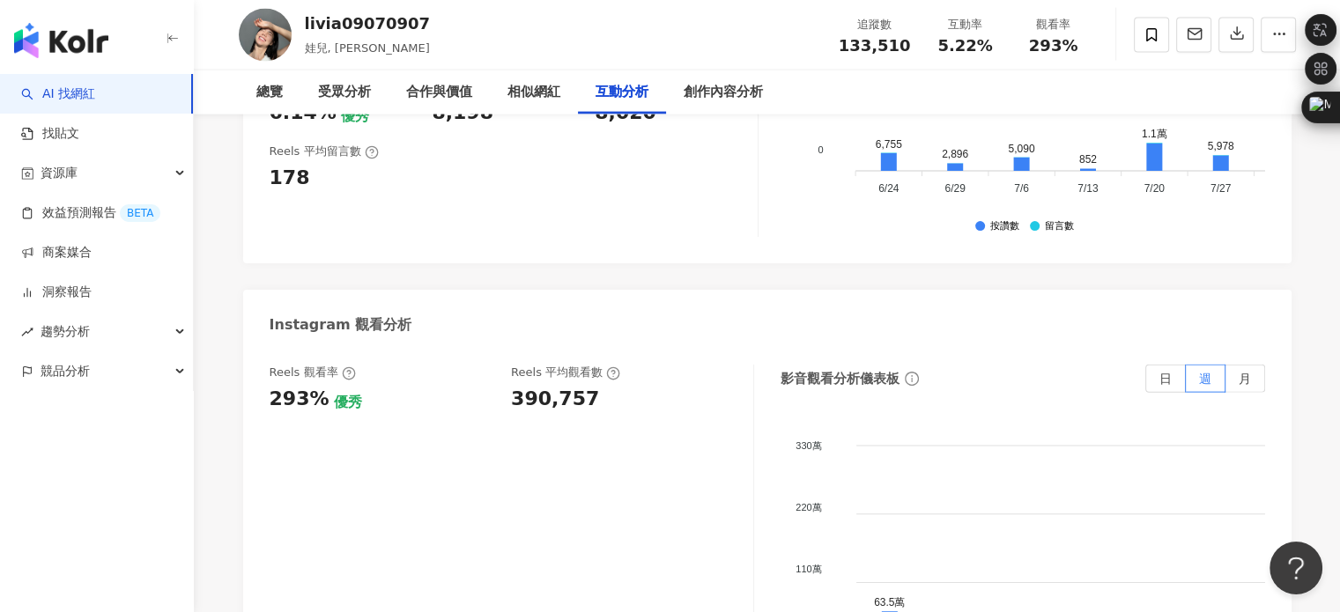
scroll to position [3349, 0]
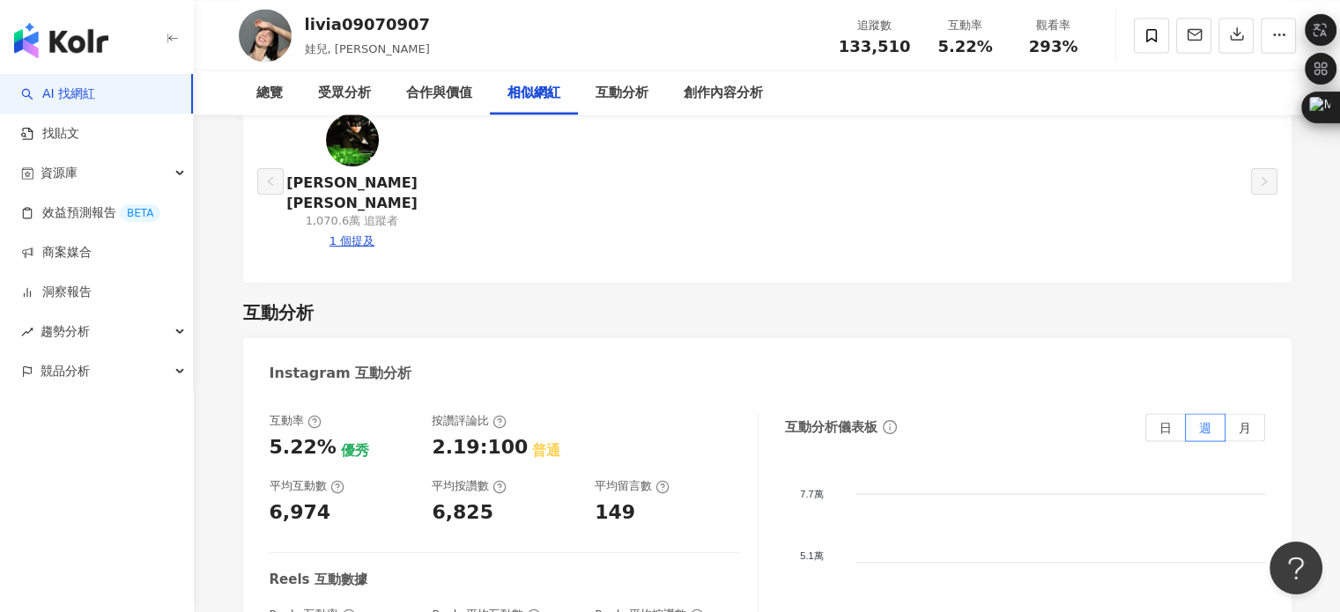
click at [547, 94] on div "相似網紅" at bounding box center [534, 92] width 53 height 21
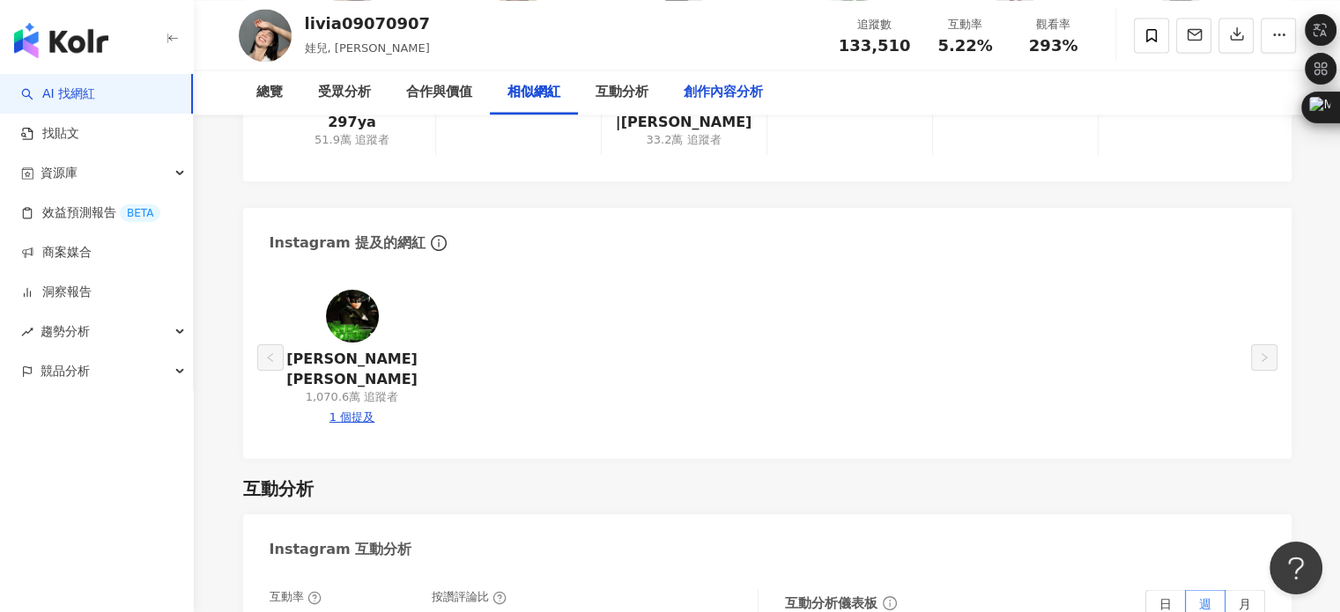
click at [703, 86] on div "創作內容分析" at bounding box center [723, 92] width 79 height 21
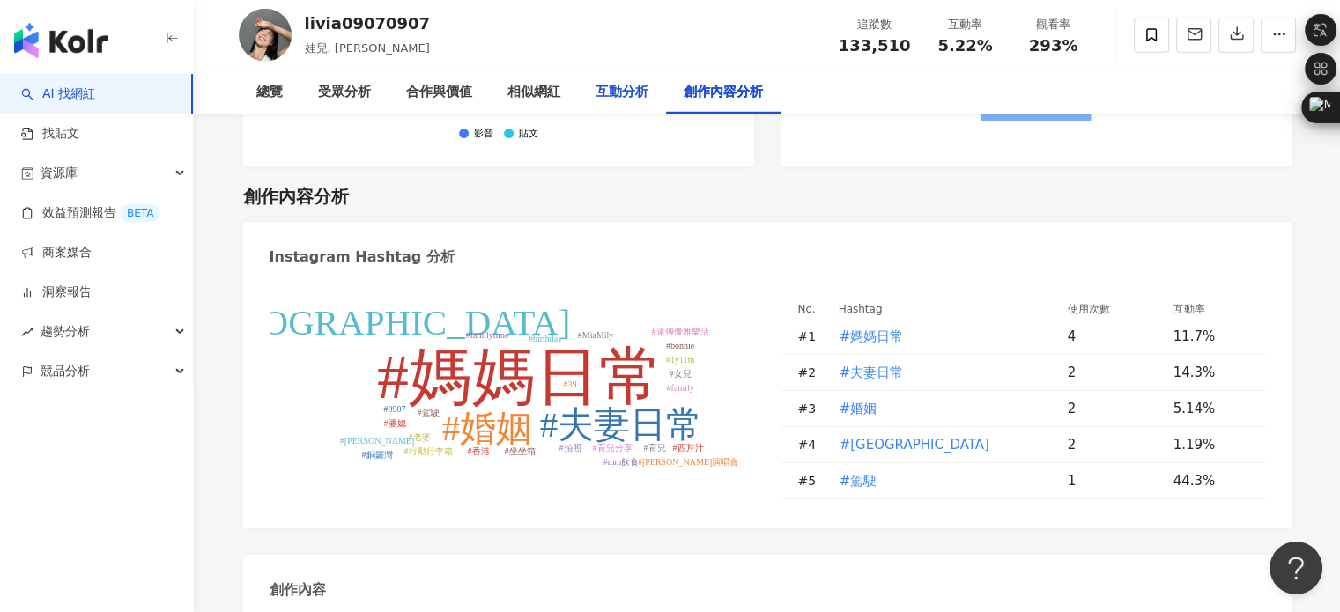
click at [604, 101] on div "互動分析" at bounding box center [622, 92] width 53 height 21
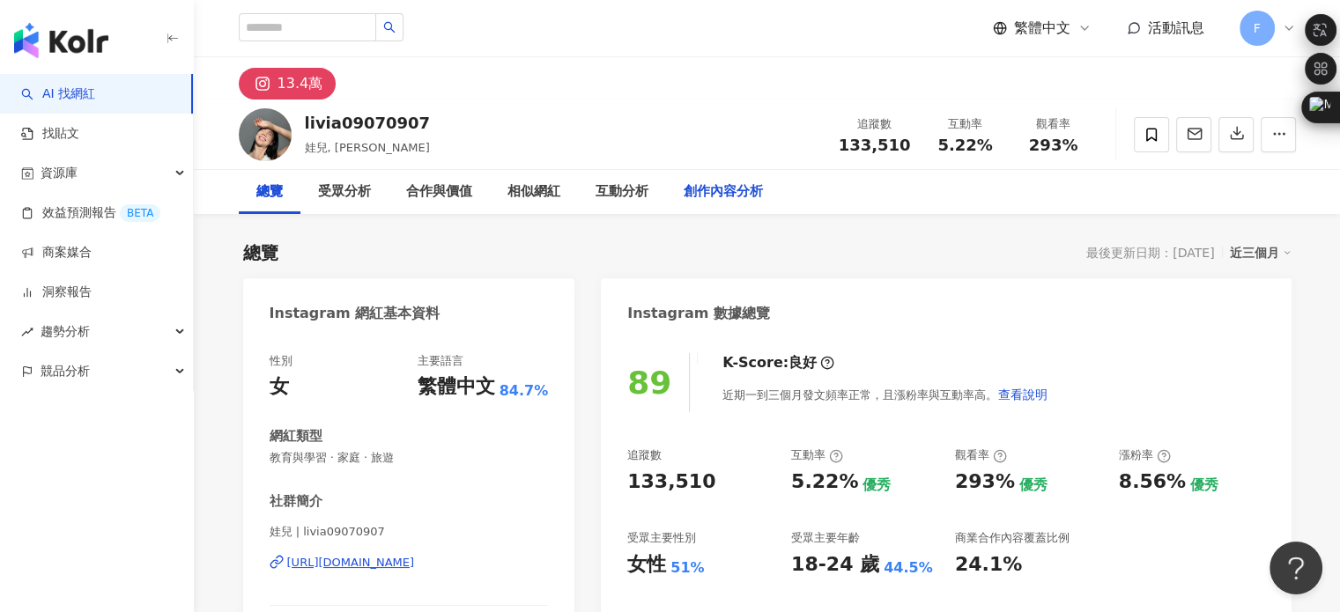
click at [731, 187] on div "創作內容分析" at bounding box center [723, 192] width 79 height 21
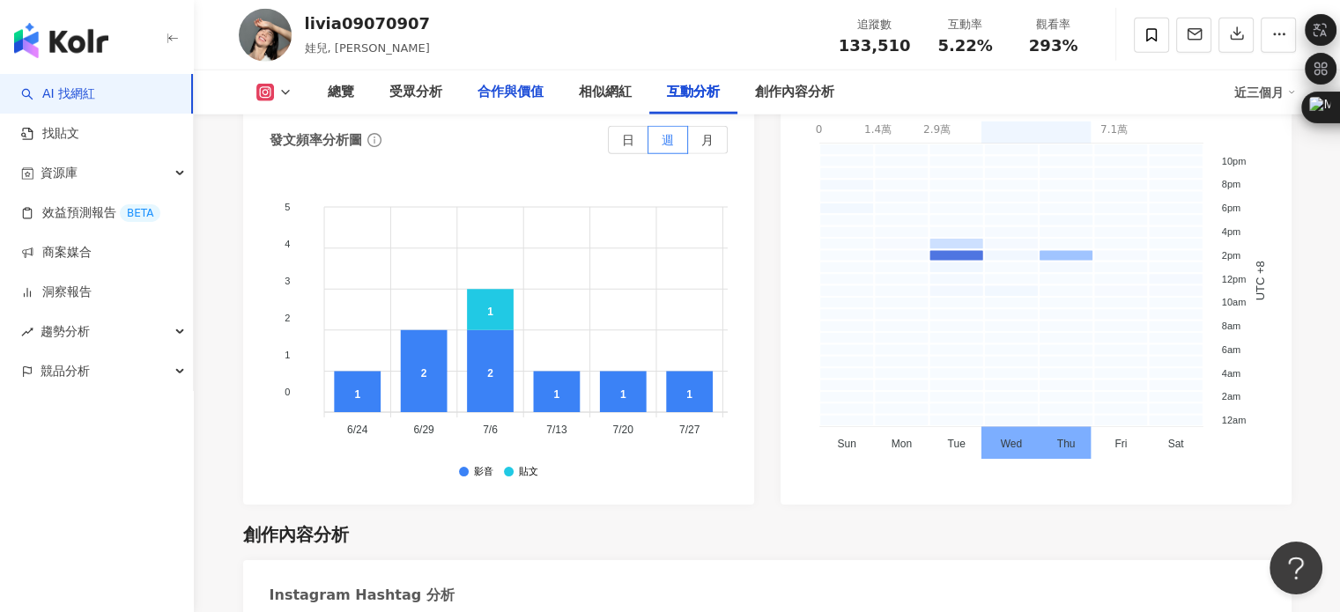
click at [489, 108] on div "合作與價值" at bounding box center [510, 92] width 101 height 44
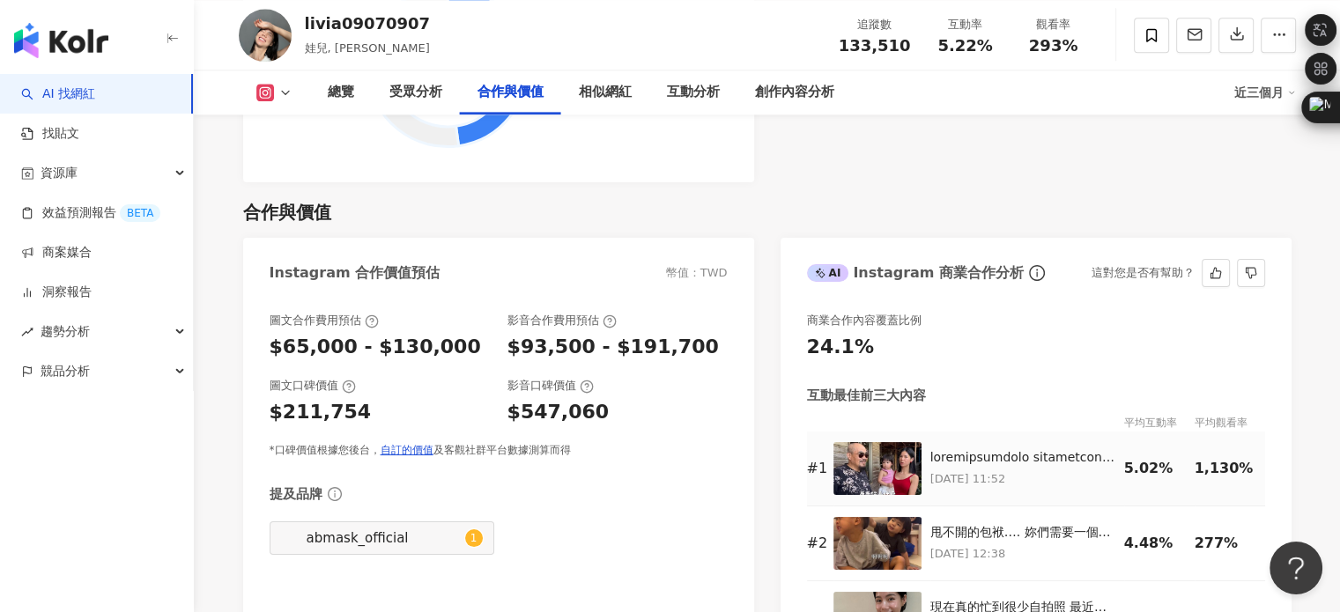
scroll to position [2386, 0]
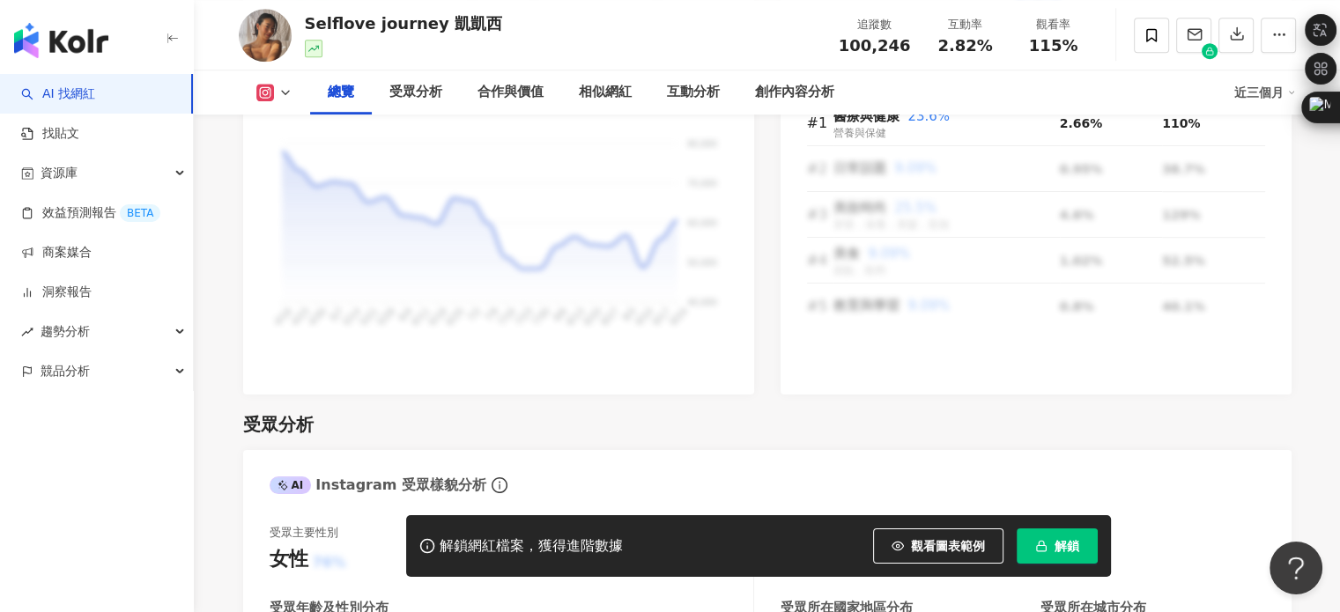
scroll to position [1410, 0]
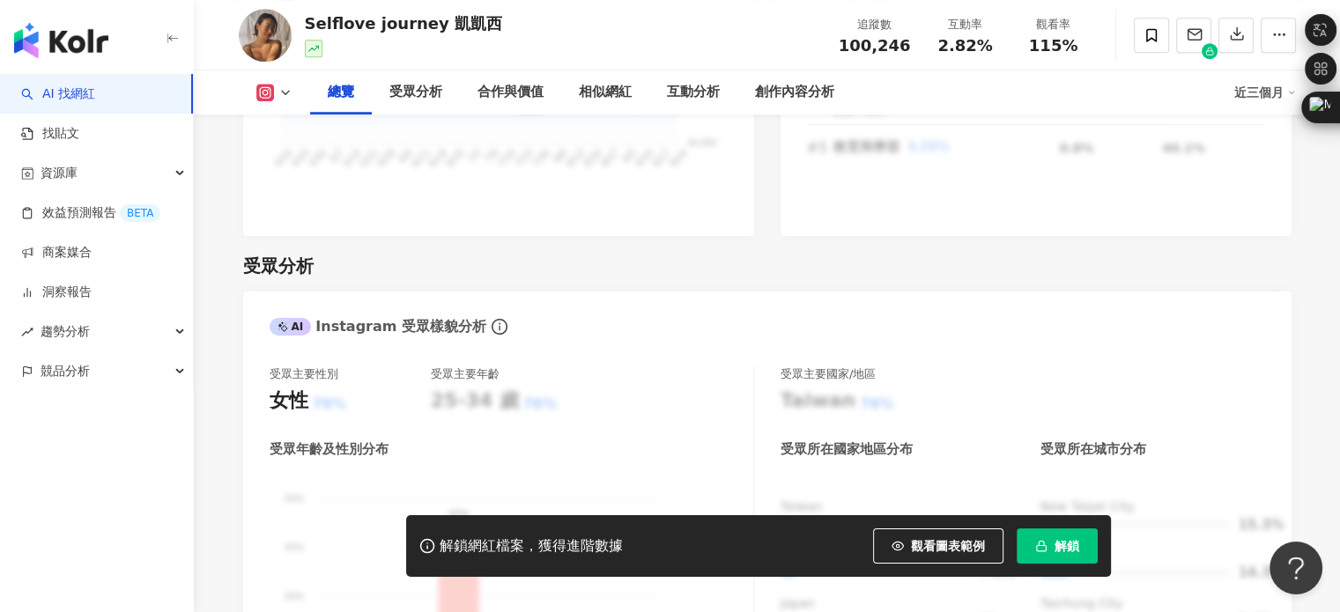
click at [1064, 551] on span "解鎖" at bounding box center [1067, 546] width 25 height 14
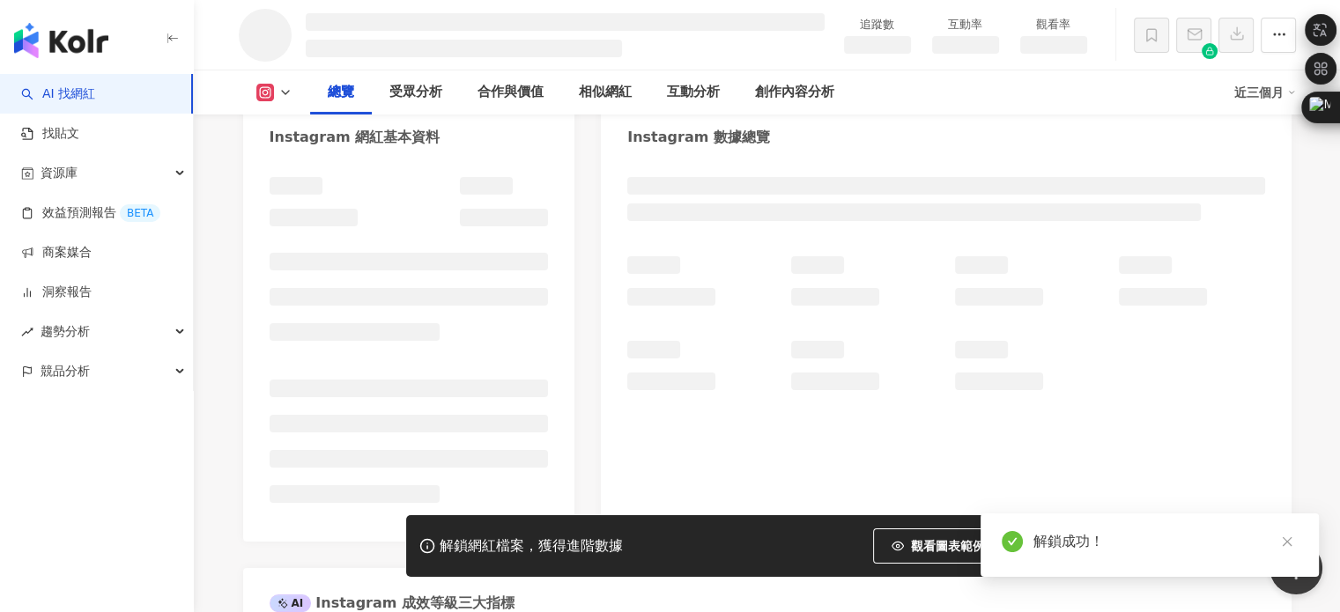
scroll to position [130, 0]
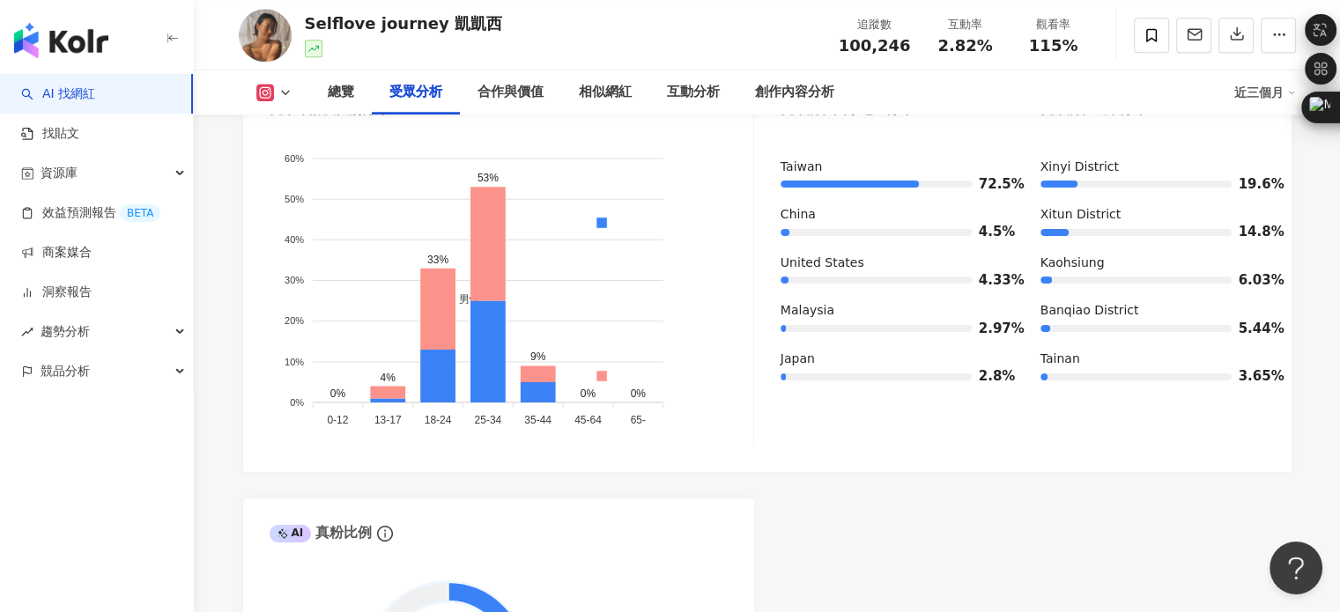
scroll to position [1498, 0]
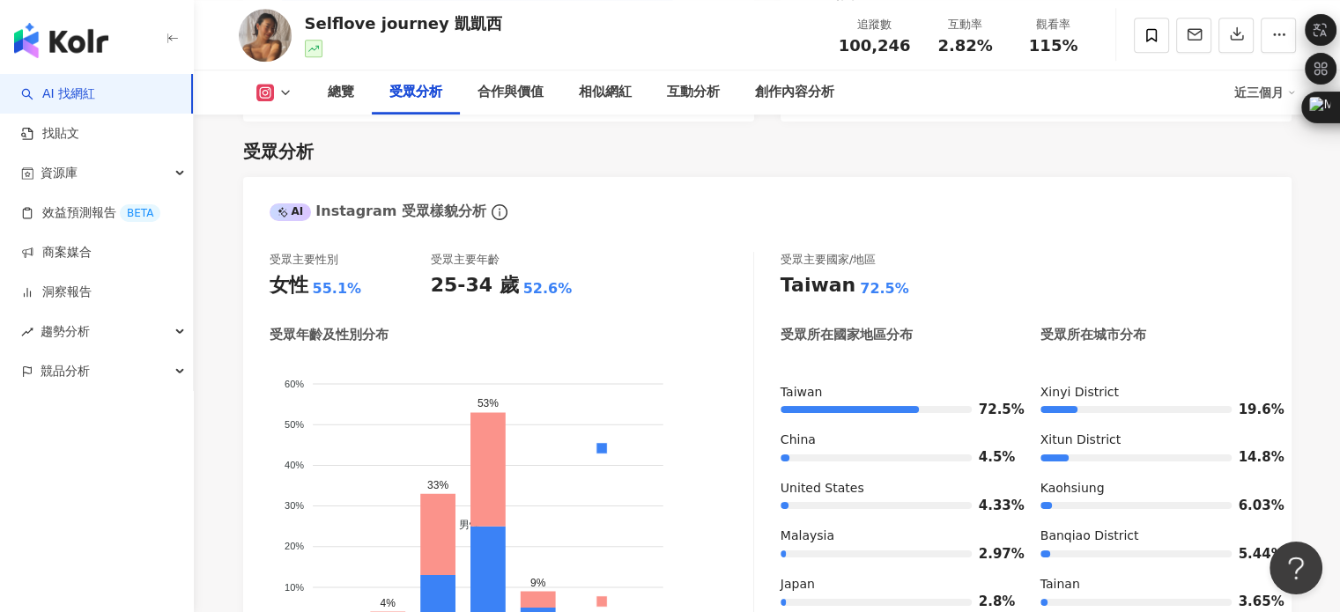
click at [148, 465] on div "AI 找網紅 找貼文 資源庫 效益預測報告 BETA 商案媒合 洞察報告 趨勢分析 競品分析" at bounding box center [97, 343] width 194 height 538
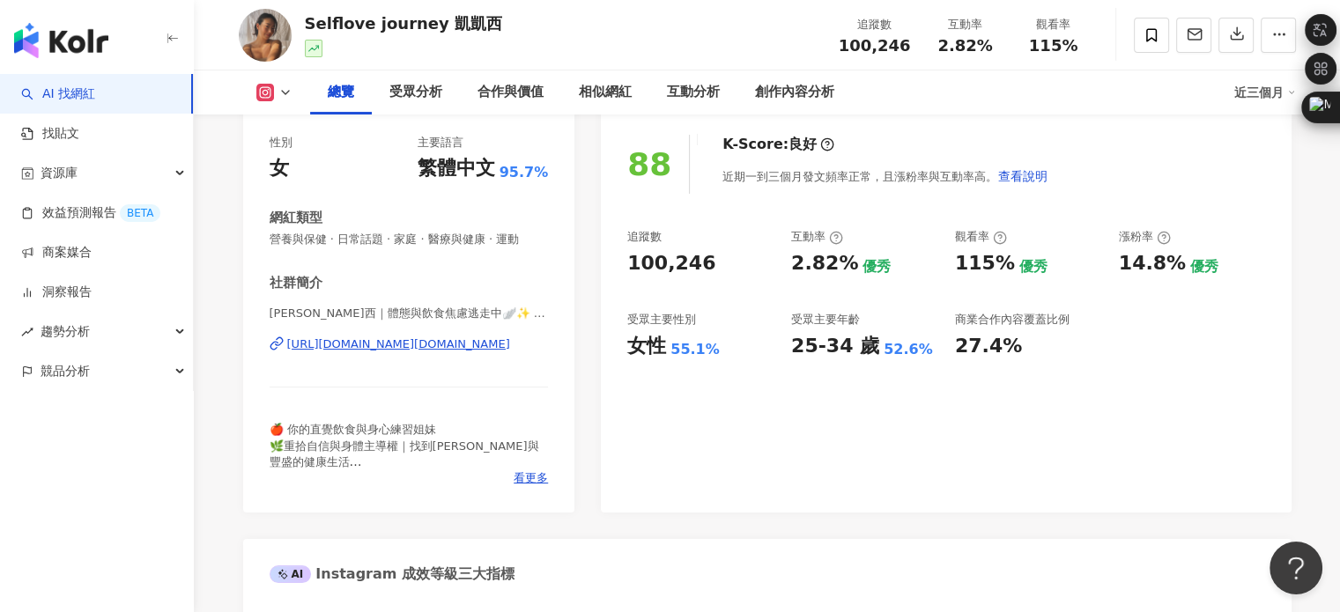
scroll to position [264, 0]
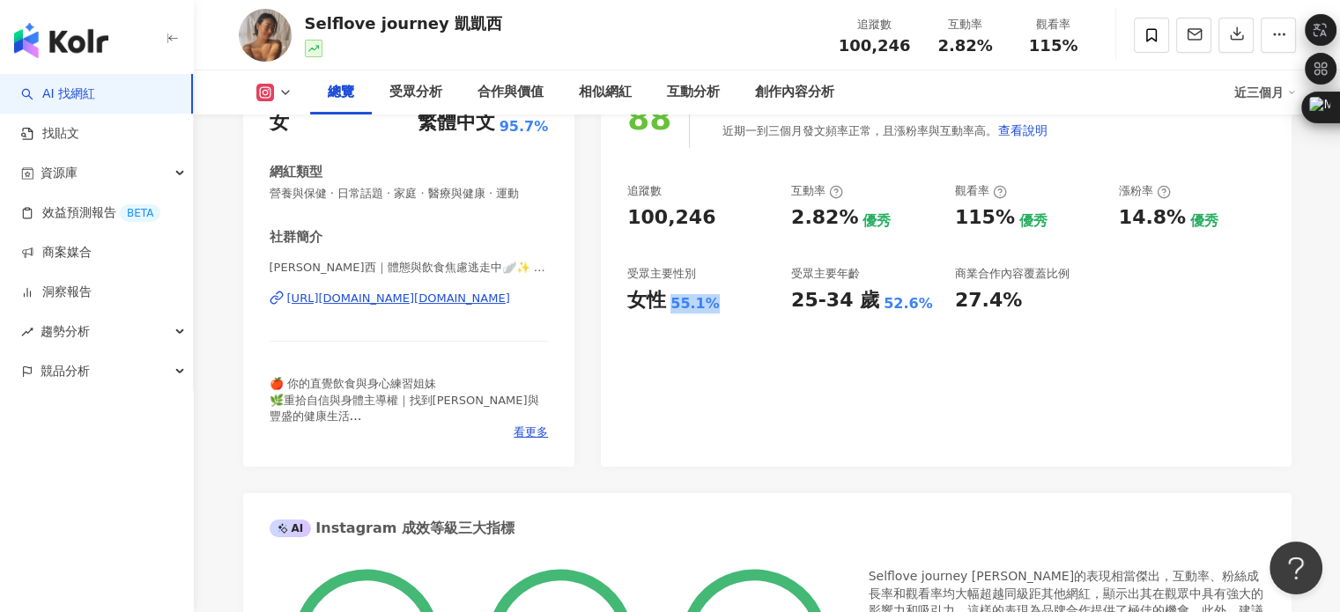
drag, startPoint x: 673, startPoint y: 306, endPoint x: 754, endPoint y: 310, distance: 81.2
click at [754, 310] on div "女性 55.1%" at bounding box center [700, 300] width 146 height 27
click at [676, 381] on div "88 K-Score : 良好 近期一到三個月發文頻率正常，且漲粉率與互動率高。 查看說明 追蹤數 100,246 互動率 2.82% 優秀 觀看率 115%…" at bounding box center [946, 269] width 690 height 396
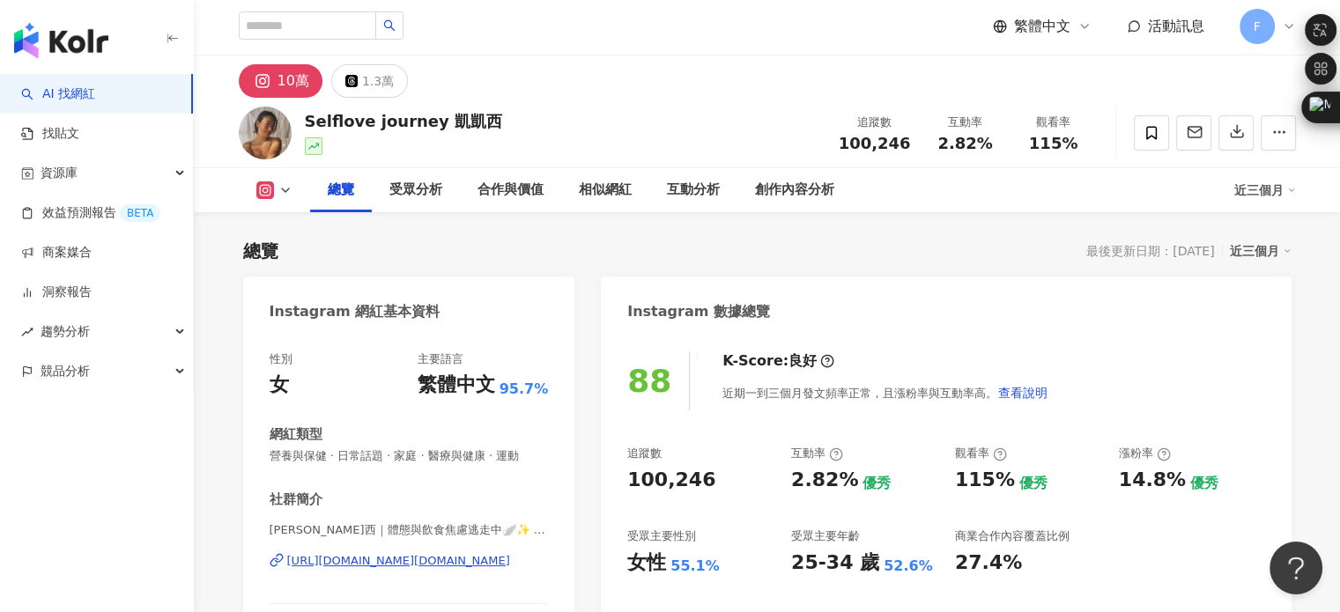
scroll to position [0, 0]
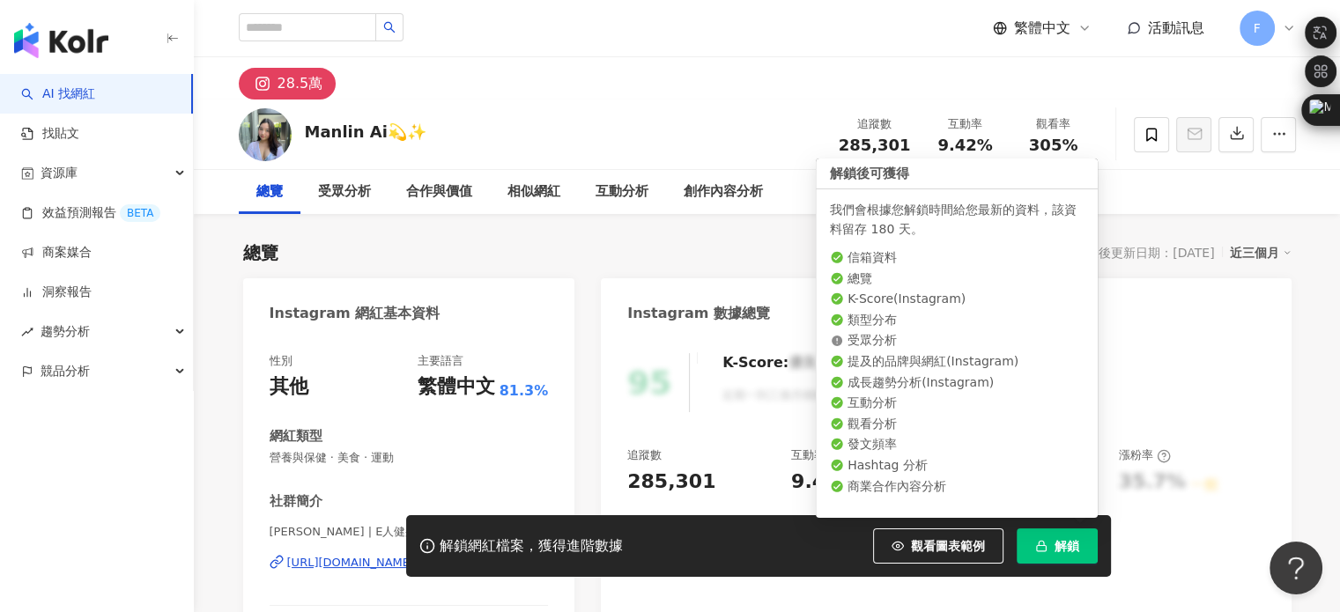
click at [1047, 548] on button "解鎖" at bounding box center [1057, 546] width 81 height 35
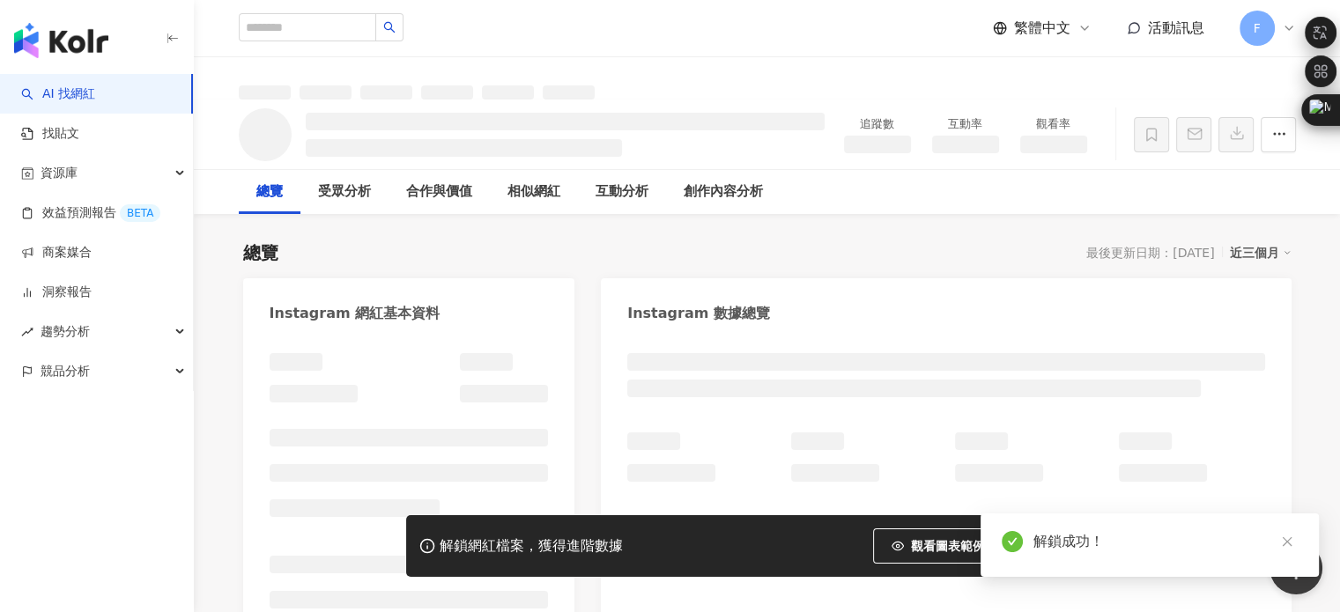
scroll to position [88, 0]
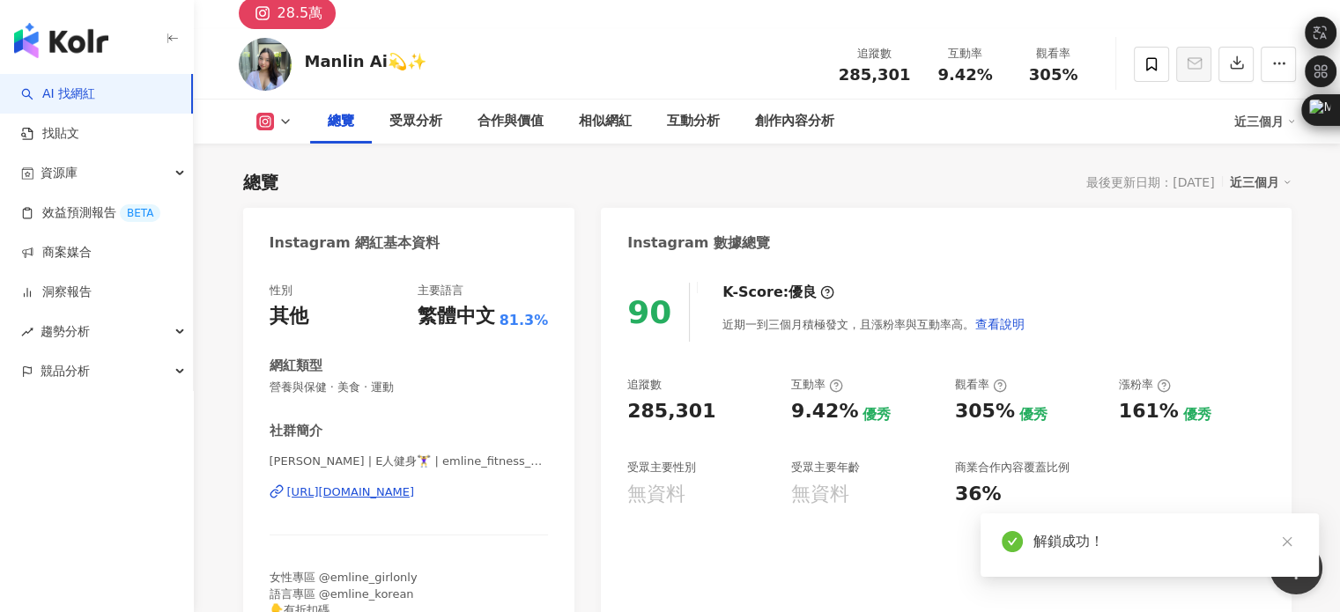
scroll to position [247, 0]
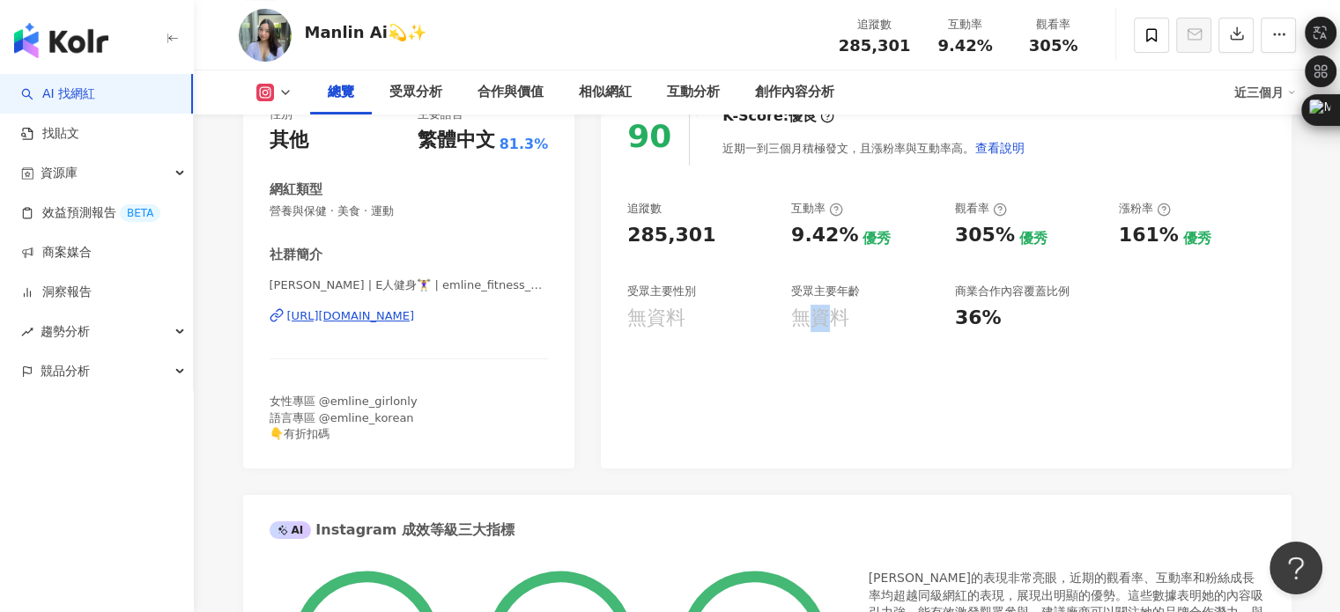
drag, startPoint x: 812, startPoint y: 326, endPoint x: 834, endPoint y: 328, distance: 23.0
click at [834, 328] on div "無資料" at bounding box center [820, 318] width 58 height 27
click at [694, 373] on div "90 K-Score : 優良 近期一到三個月積極發文，且漲粉率與互動率高。 查看說明 追蹤數 285,301 互動率 9.42% 優秀 觀看率 305% 優…" at bounding box center [946, 279] width 690 height 380
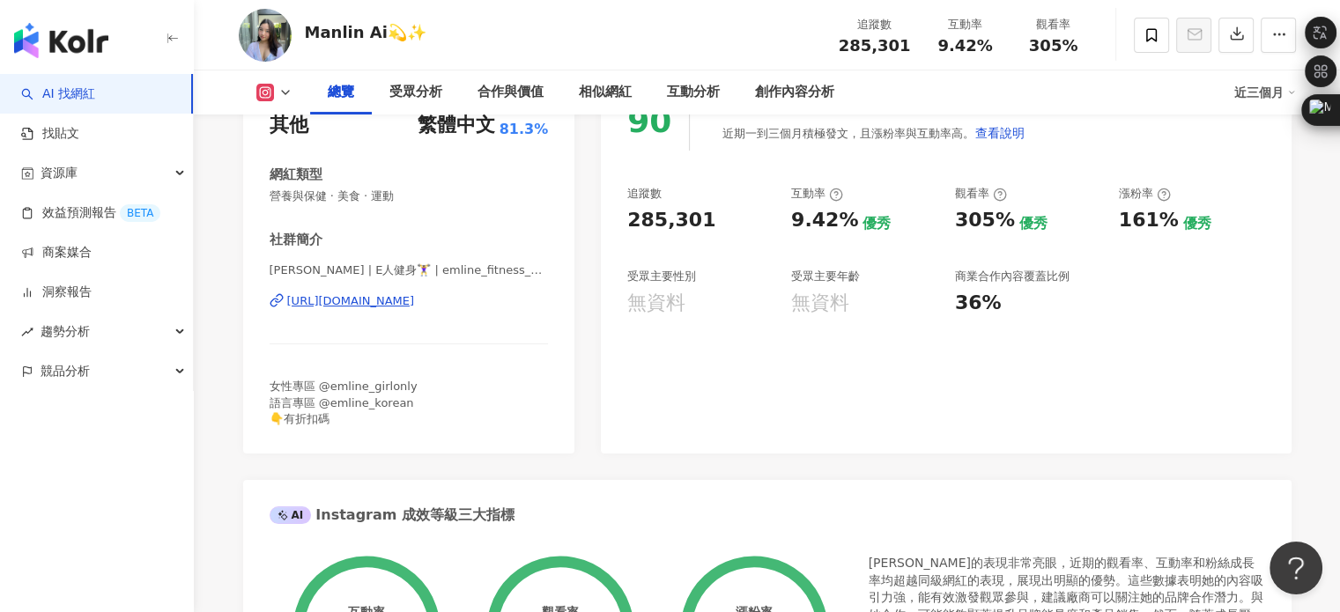
scroll to position [159, 0]
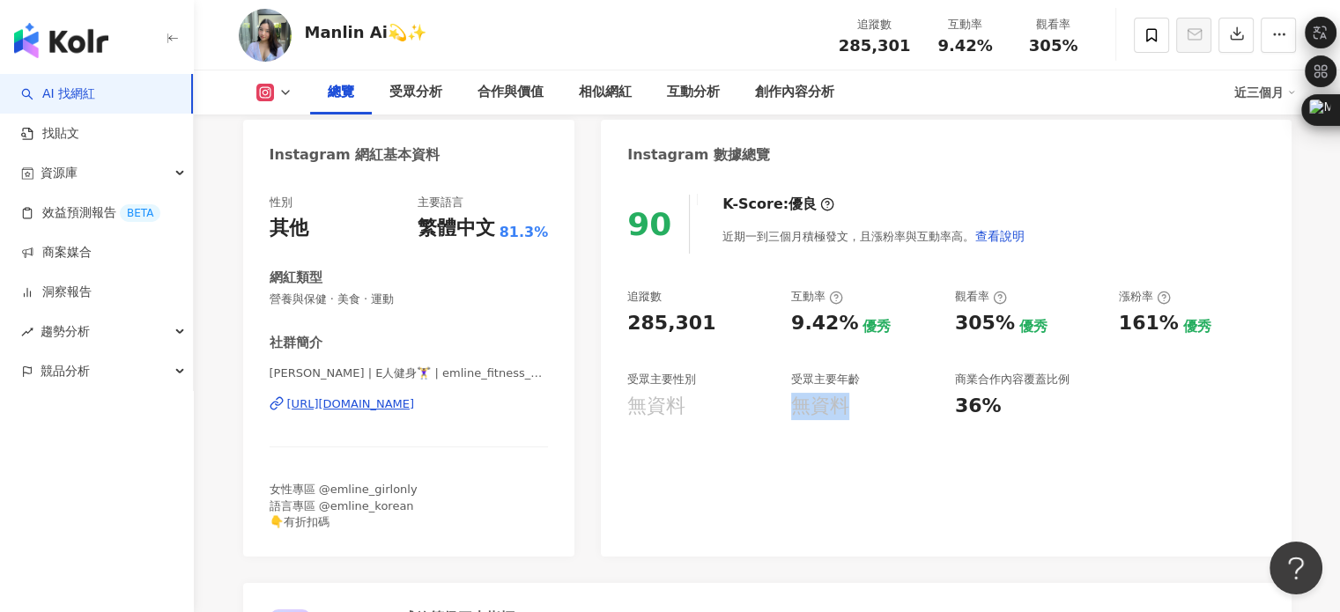
drag, startPoint x: 797, startPoint y: 402, endPoint x: 894, endPoint y: 403, distance: 97.8
click at [894, 403] on div "追蹤數 285,301 互動率 9.42% 優秀 觀看率 305% 優秀 漲粉率 161% 優秀 受眾主要性別 無資料 受眾主要年齡 無資料 商業合作內容覆蓋…" at bounding box center [945, 354] width 637 height 130
click at [928, 340] on div "追蹤數 285,301 互動率 9.42% 優秀 觀看率 305% 優秀 漲粉率 161% 優秀 受眾主要性別 無資料 受眾主要年齡 無資料 商業合作內容覆蓋…" at bounding box center [945, 354] width 637 height 130
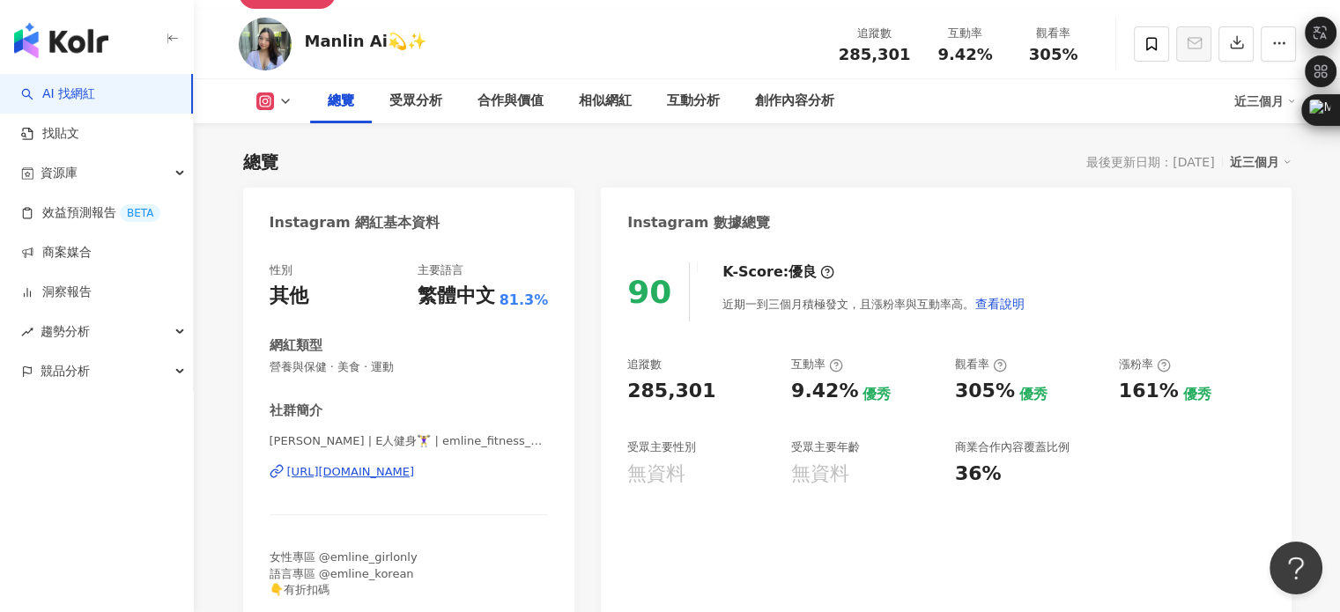
scroll to position [88, 0]
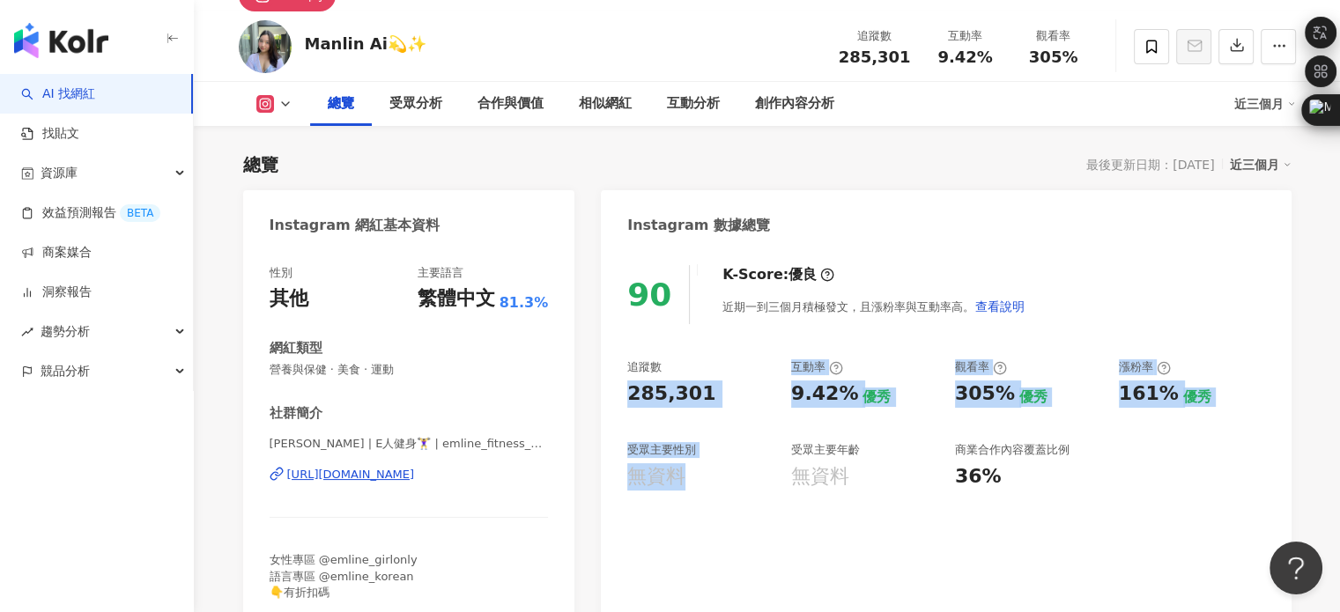
drag, startPoint x: 627, startPoint y: 392, endPoint x: 745, endPoint y: 539, distance: 188.7
click at [745, 539] on div "90 K-Score : 優良 近期一到三個月積極發文，且漲粉率與互動率高。 查看說明 追蹤數 285,301 互動率 9.42% 優秀 觀看率 305% 優…" at bounding box center [946, 438] width 690 height 380
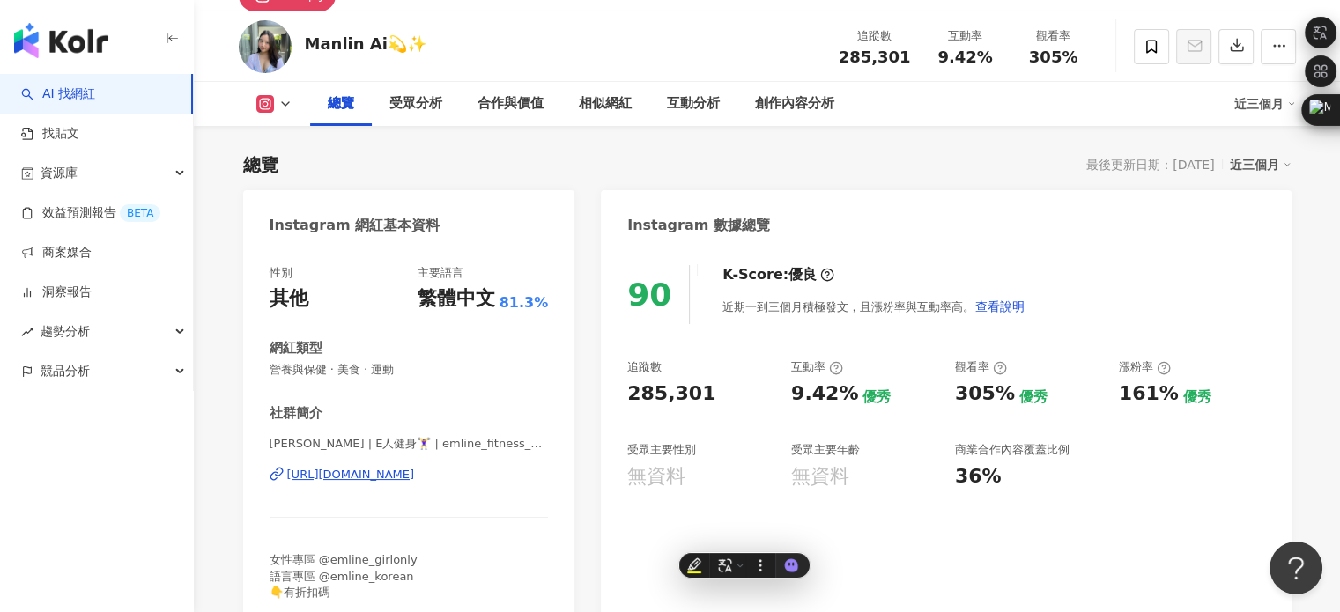
click at [472, 380] on div "性別 其他 主要語言 繁體中文 81.3% 網紅類型 營養與保健 · 美食 · 運動 社群簡介 [PERSON_NAME] | E人健身🏋️‍♀️ | eml…" at bounding box center [409, 433] width 279 height 336
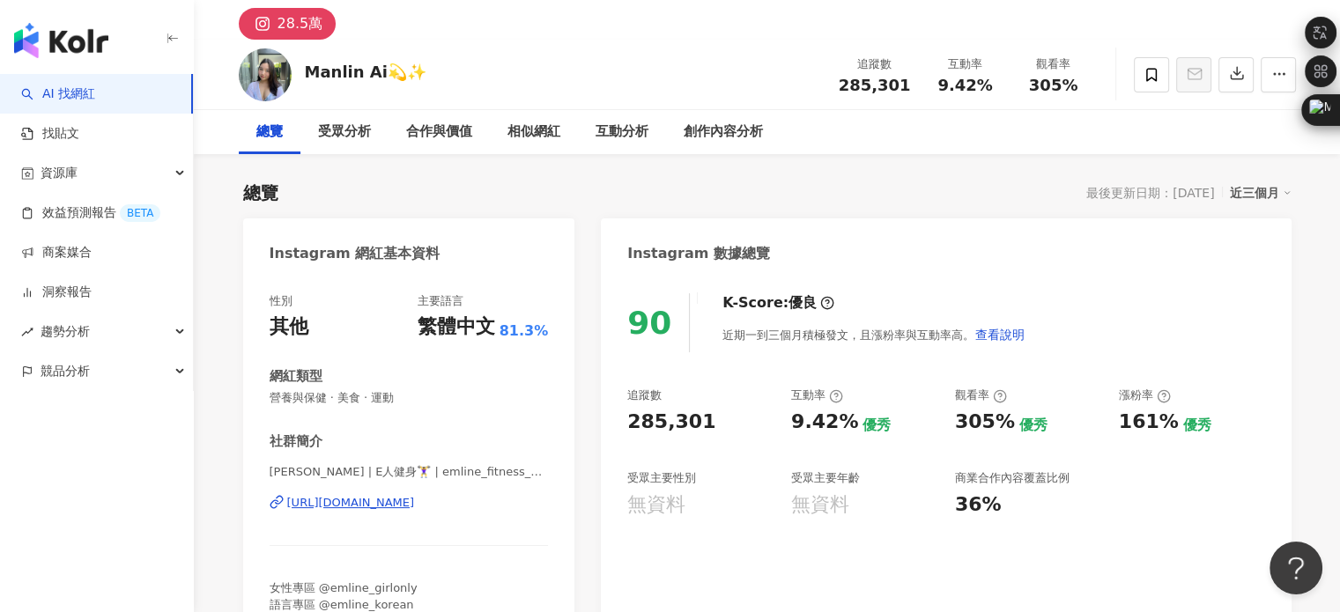
scroll to position [0, 0]
